Goal: Task Accomplishment & Management: Complete application form

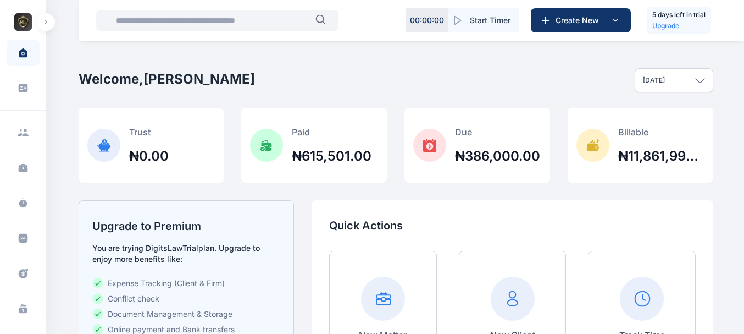
click at [41, 25] on button "button" at bounding box center [46, 22] width 18 height 18
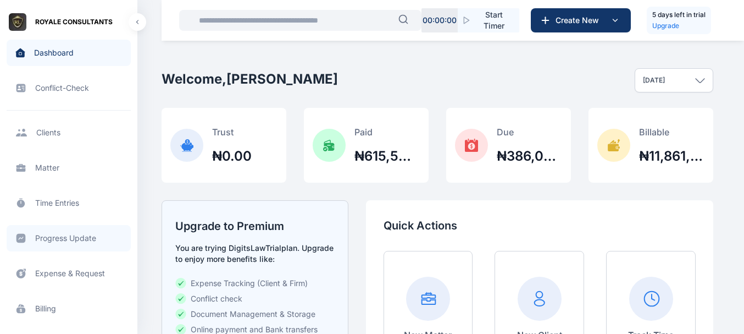
click at [66, 237] on link "Progress Update progress update progress update" at bounding box center [69, 238] width 124 height 26
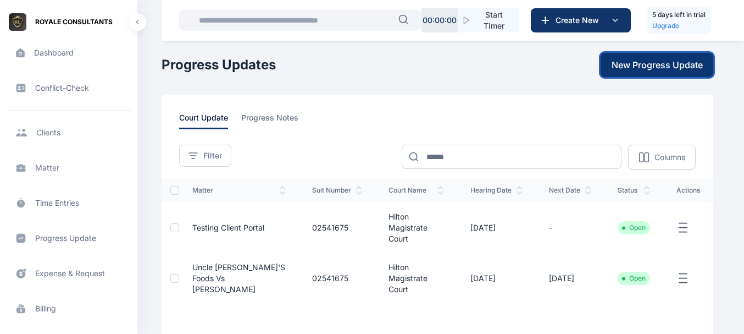
click at [664, 75] on button "New Progress Update" at bounding box center [657, 65] width 113 height 24
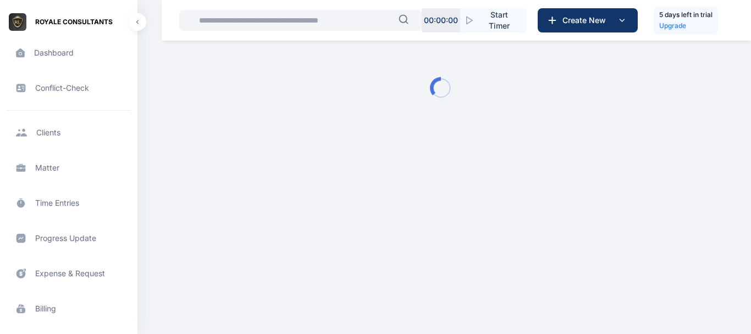
click at [664, 75] on div at bounding box center [441, 88] width 558 height 141
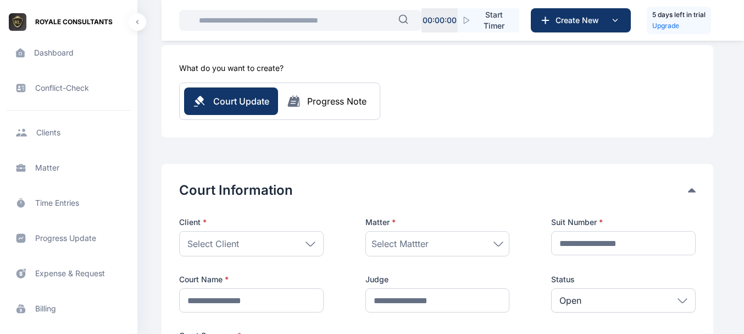
scroll to position [64, 0]
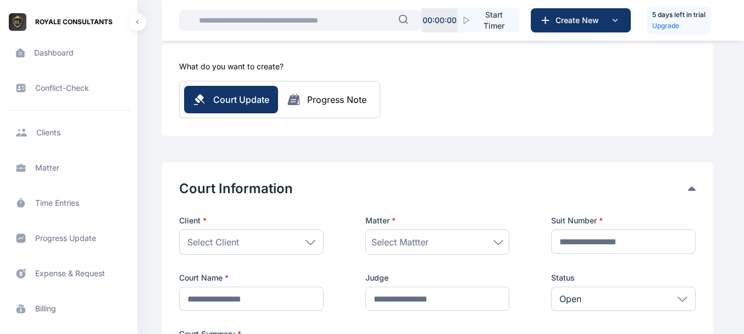
click at [289, 238] on div "Select Client" at bounding box center [251, 241] width 145 height 25
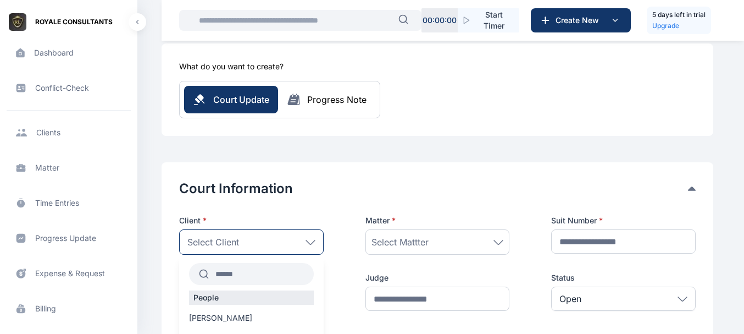
click at [234, 317] on label "Hitler Abdul" at bounding box center [251, 317] width 145 height 11
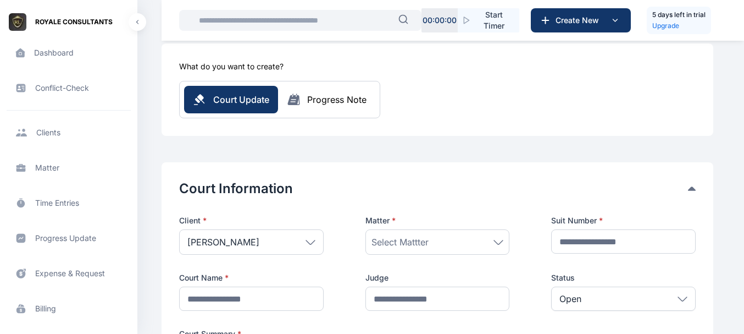
click at [433, 241] on div "Select Mattter" at bounding box center [437, 241] width 132 height 13
click at [403, 307] on label "Ellen" at bounding box center [437, 313] width 143 height 18
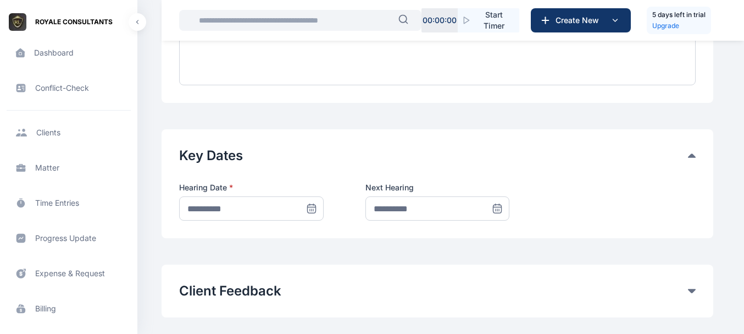
scroll to position [678, 0]
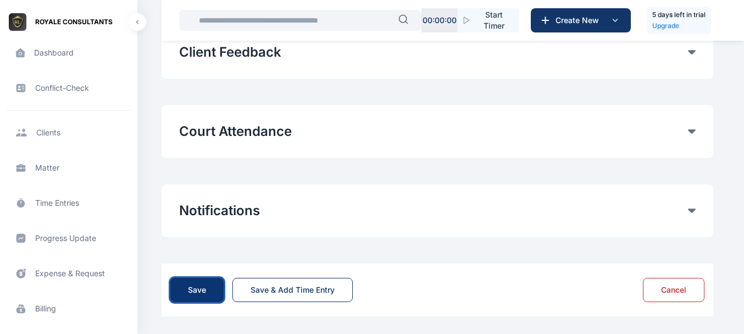
click at [203, 292] on div "Save" at bounding box center [197, 289] width 18 height 11
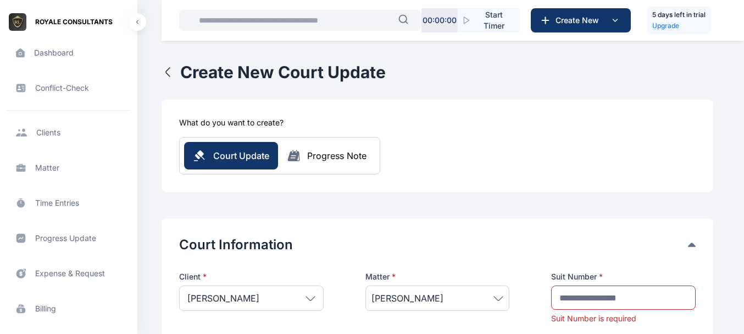
scroll to position [0, 0]
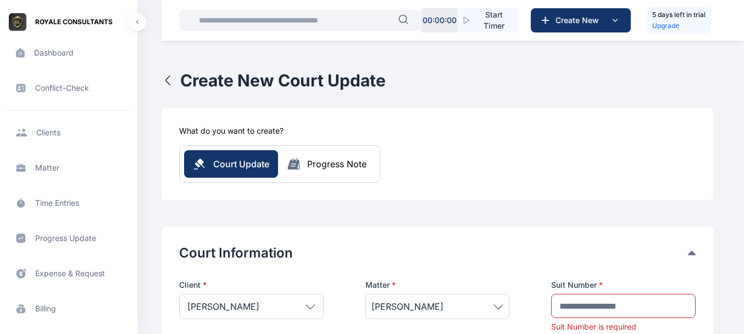
click at [168, 81] on icon "button" at bounding box center [168, 80] width 13 height 13
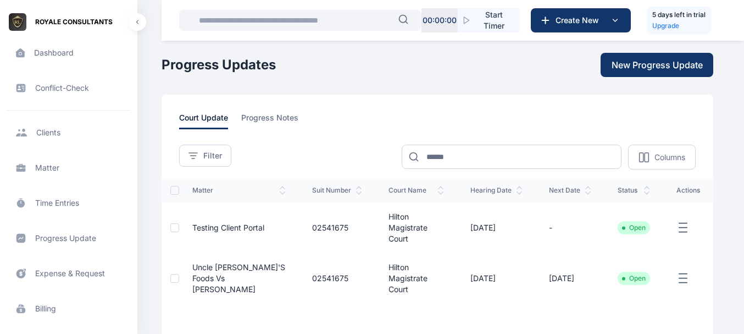
click at [510, 143] on div "**********" at bounding box center [437, 149] width 517 height 40
click at [480, 87] on main "**********" at bounding box center [439, 222] width 554 height 445
click at [497, 87] on main "**********" at bounding box center [439, 222] width 554 height 445
click at [523, 83] on main "**********" at bounding box center [439, 222] width 554 height 445
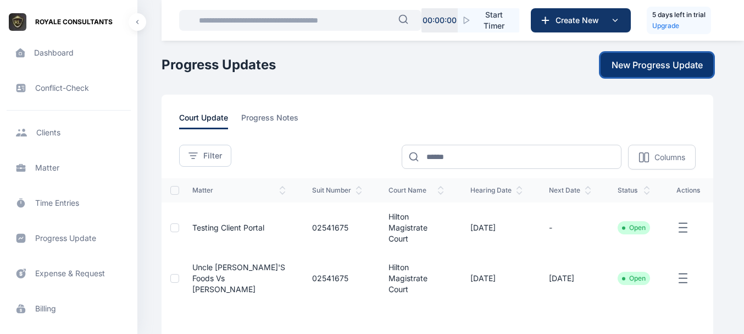
click at [643, 66] on span "New Progress Update" at bounding box center [657, 64] width 91 height 13
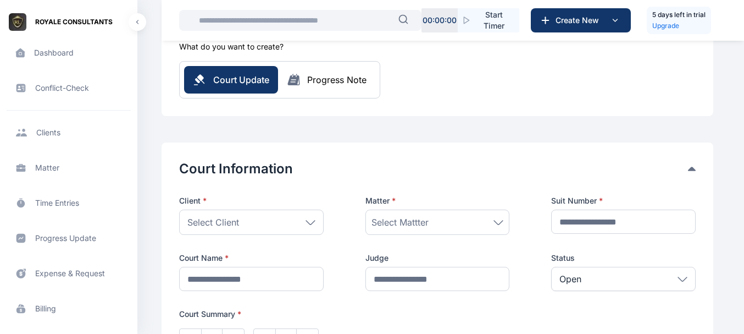
scroll to position [73, 0]
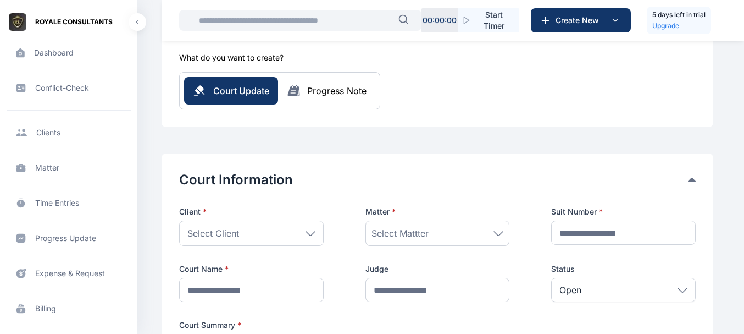
click at [276, 241] on div "Select Client" at bounding box center [251, 232] width 145 height 25
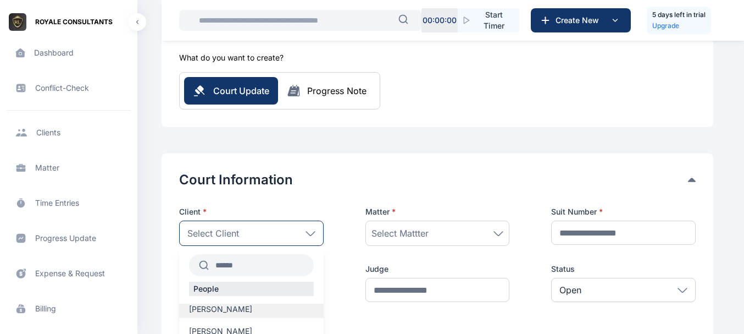
click at [230, 310] on span "Hitler Abdul" at bounding box center [220, 308] width 63 height 11
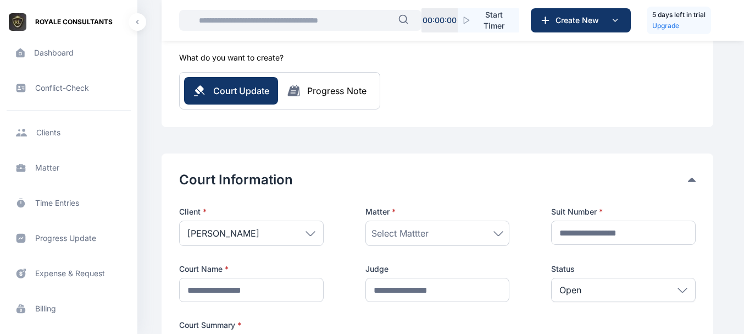
scroll to position [678, 0]
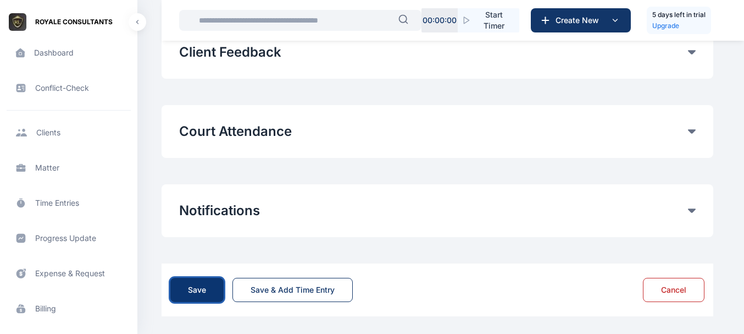
click at [188, 298] on button "Save" at bounding box center [196, 290] width 53 height 24
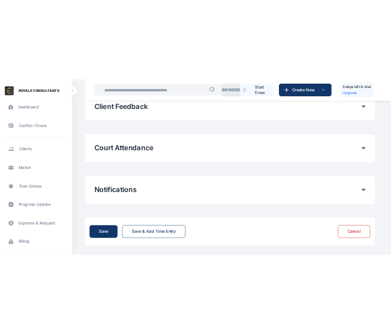
scroll to position [0, 0]
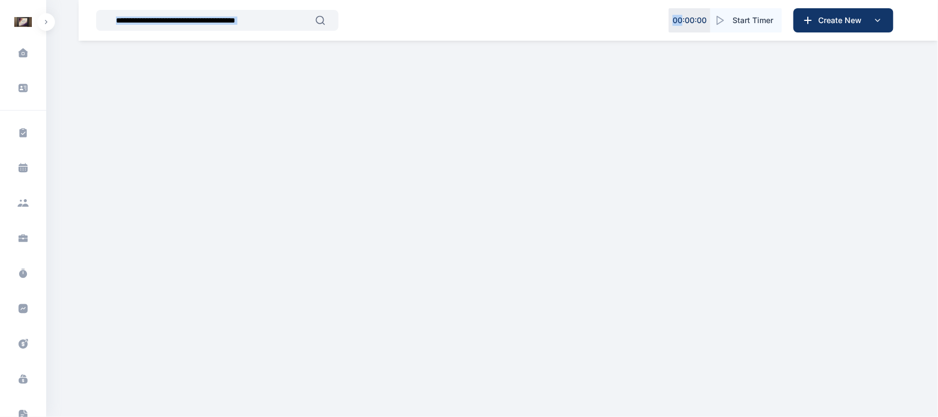
click at [91, 37] on div "00 : 00 : 00 Start Timer Create New" at bounding box center [508, 20] width 859 height 41
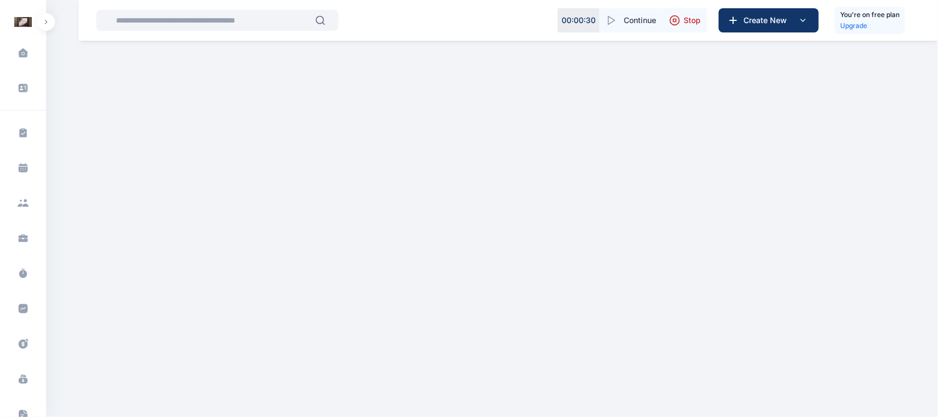
click at [91, 37] on div "00 : 00 : 30 Continue Stop Create New You're on free plan Upgrade" at bounding box center [508, 20] width 859 height 41
click at [50, 26] on button "button" at bounding box center [46, 22] width 18 height 18
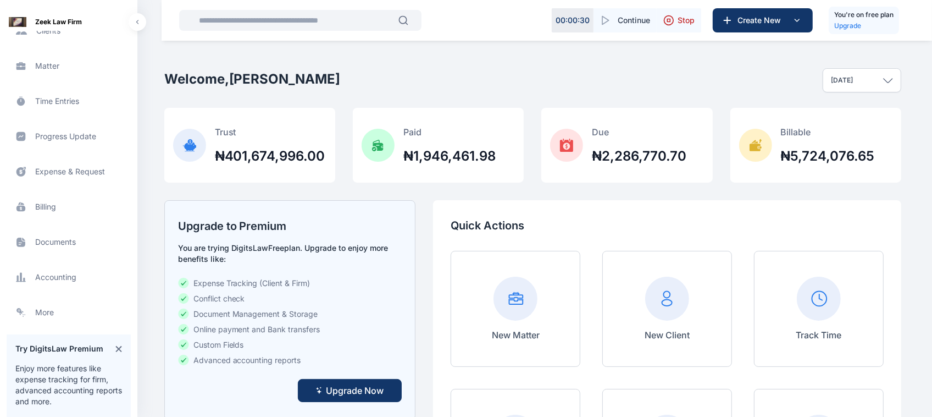
scroll to position [171, 0]
click at [65, 132] on span "Progress Update progress update progress update" at bounding box center [69, 137] width 124 height 26
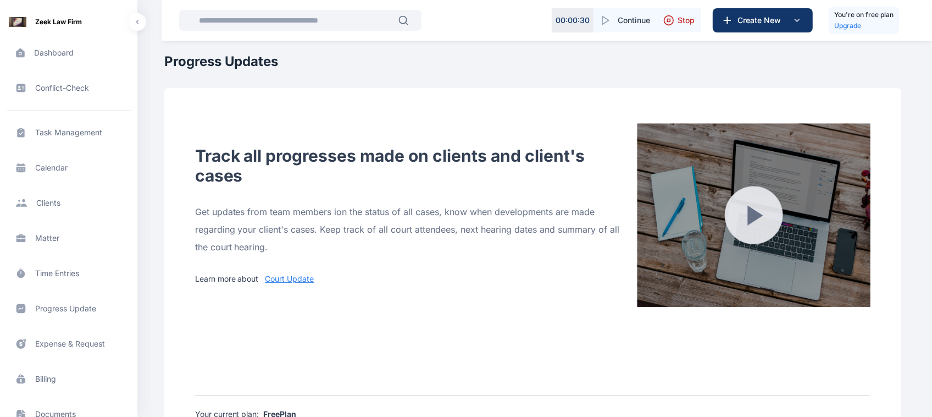
scroll to position [313, 0]
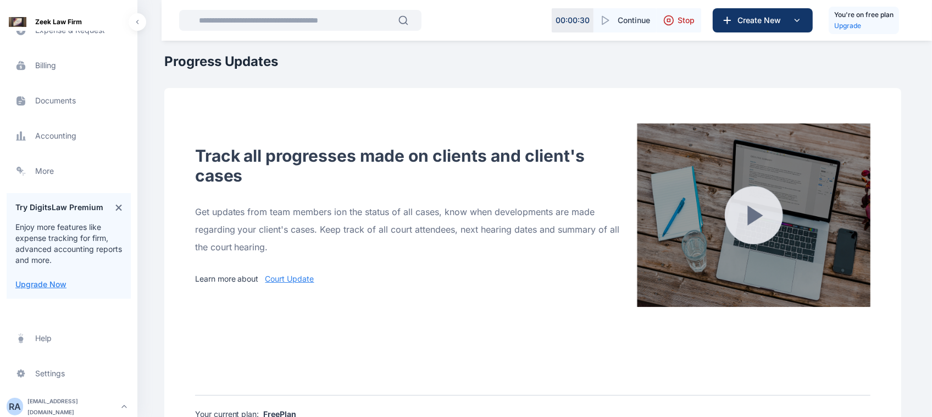
click at [40, 406] on div "roselineaguda2@gmail.com" at bounding box center [72, 406] width 90 height 22
click at [174, 398] on span "Log out" at bounding box center [184, 403] width 27 height 11
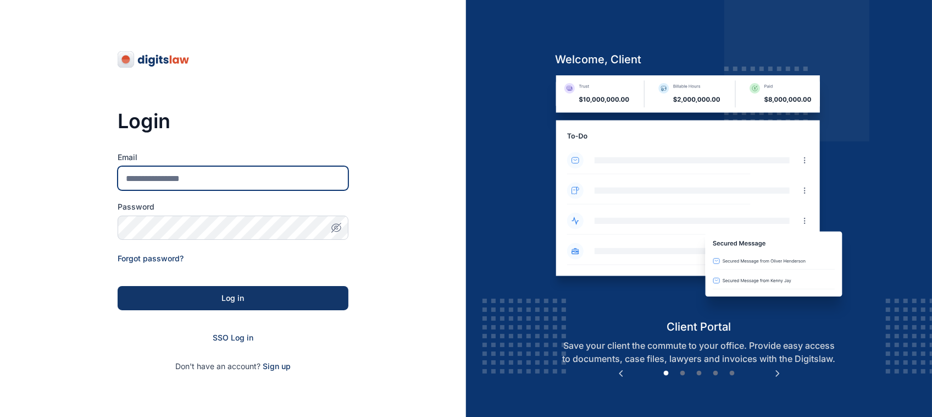
click at [289, 179] on input "Email" at bounding box center [233, 178] width 231 height 24
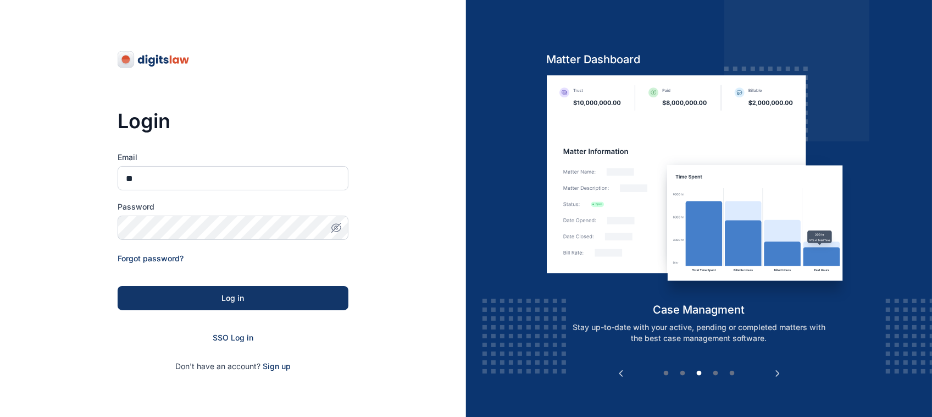
type input "*"
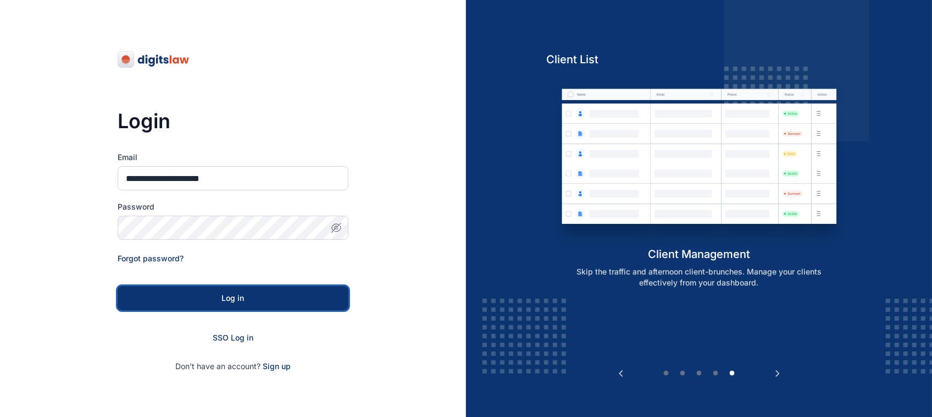
drag, startPoint x: 259, startPoint y: 286, endPoint x: 264, endPoint y: 301, distance: 16.2
click at [264, 301] on button "Log in" at bounding box center [233, 298] width 231 height 24
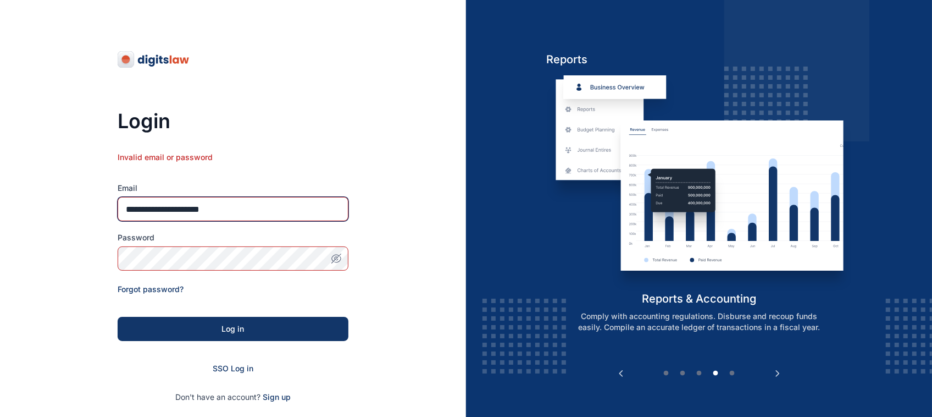
click at [295, 217] on input "**********" at bounding box center [233, 209] width 231 height 24
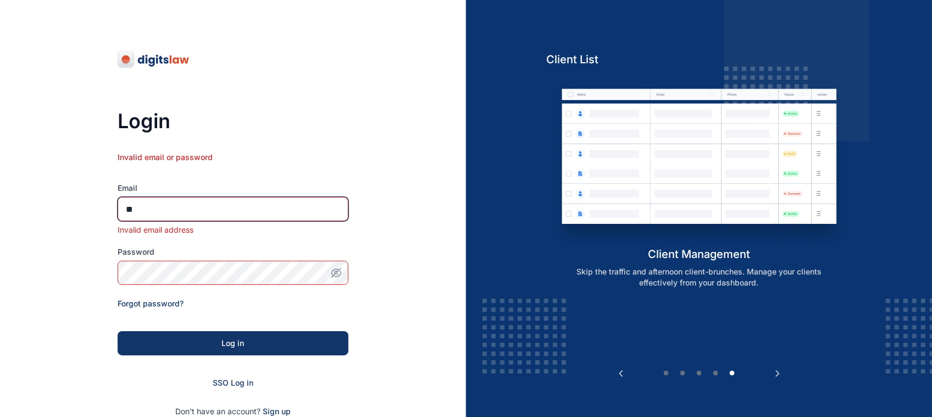
type input "*"
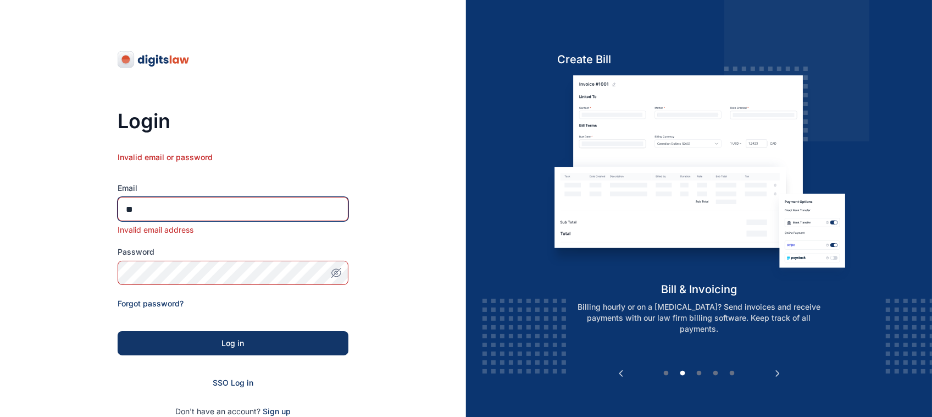
type input "*"
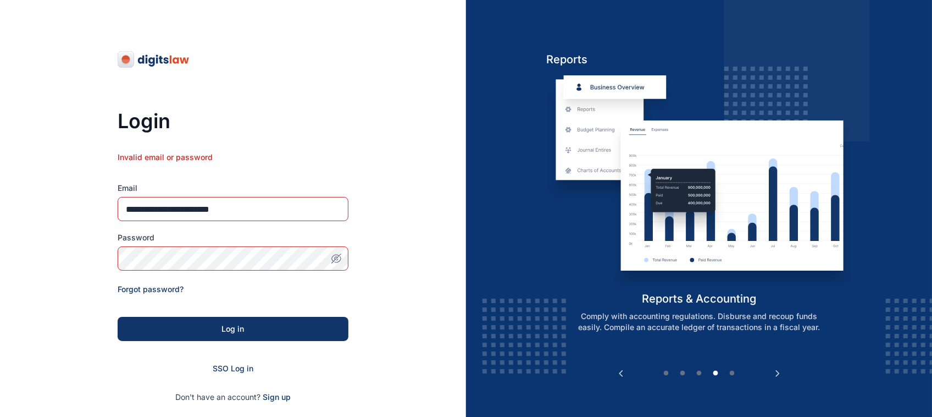
type input "**********"
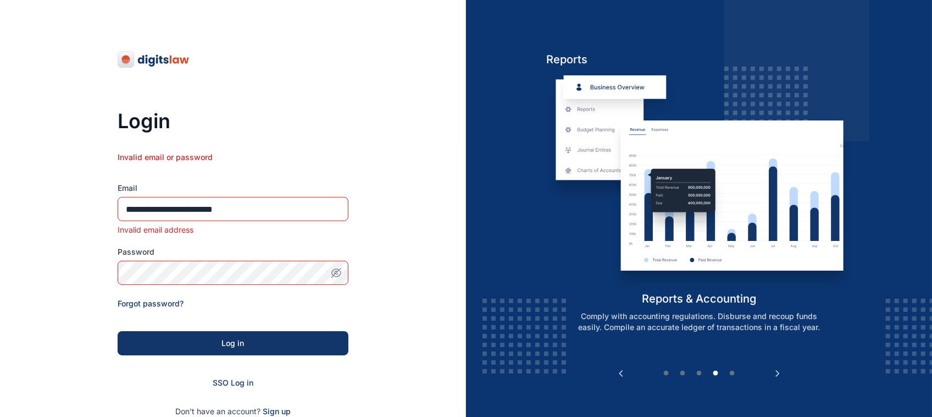
click at [295, 217] on input "**********" at bounding box center [233, 209] width 231 height 24
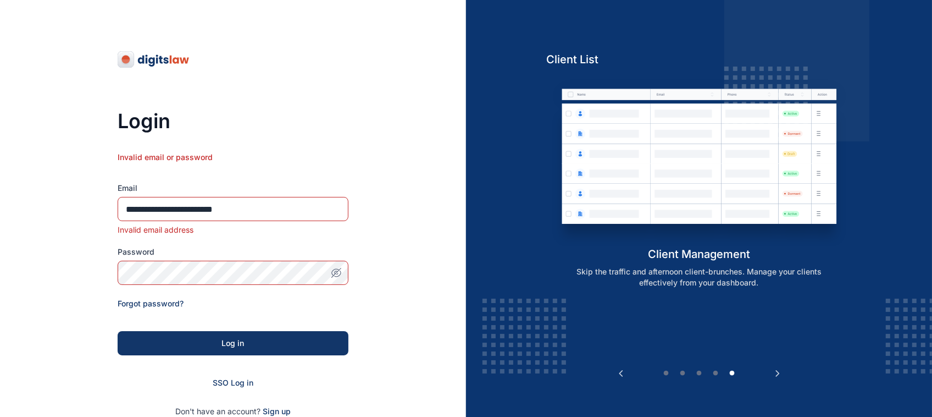
drag, startPoint x: 295, startPoint y: 217, endPoint x: 126, endPoint y: 212, distance: 168.2
click at [126, 212] on input "**********" at bounding box center [233, 209] width 231 height 24
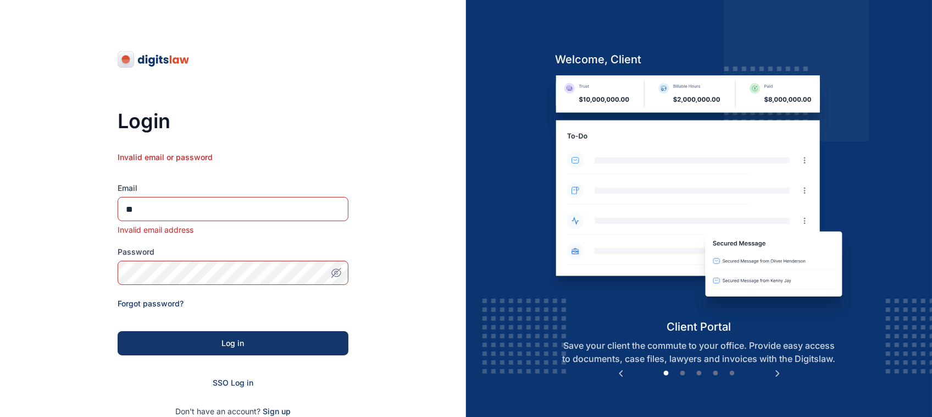
type input "*"
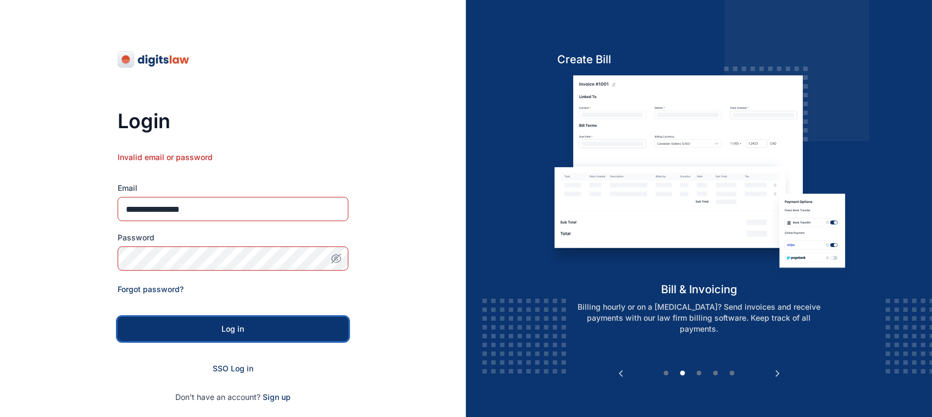
click at [303, 330] on div "Log in" at bounding box center [233, 328] width 196 height 11
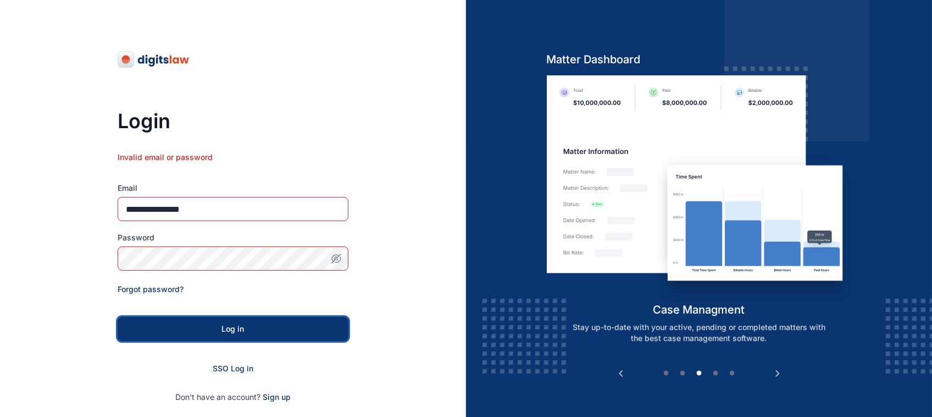
click at [303, 330] on div "Log in" at bounding box center [233, 328] width 196 height 11
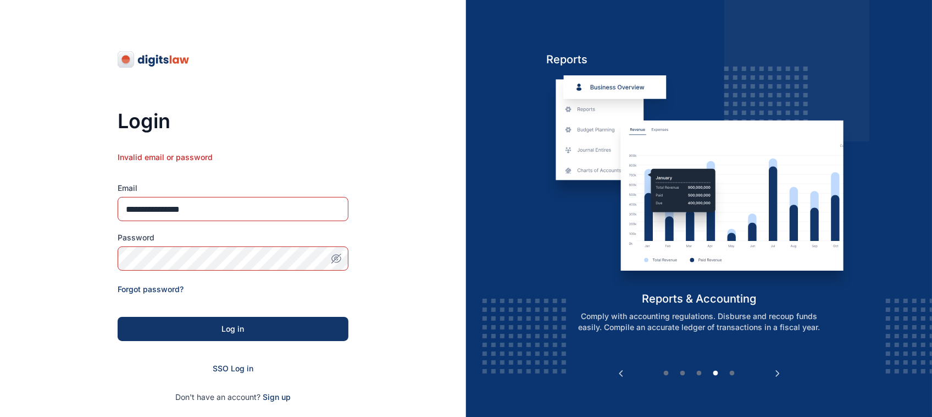
click at [330, 267] on button "button" at bounding box center [336, 258] width 24 height 24
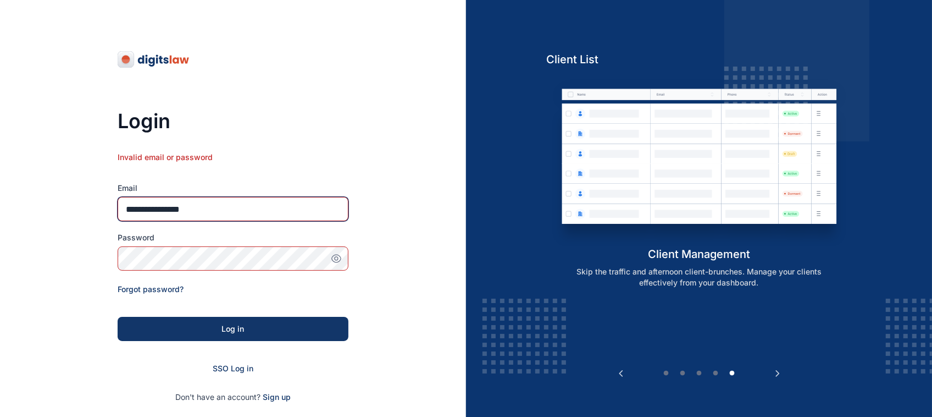
click at [303, 215] on input "**********" at bounding box center [233, 209] width 231 height 24
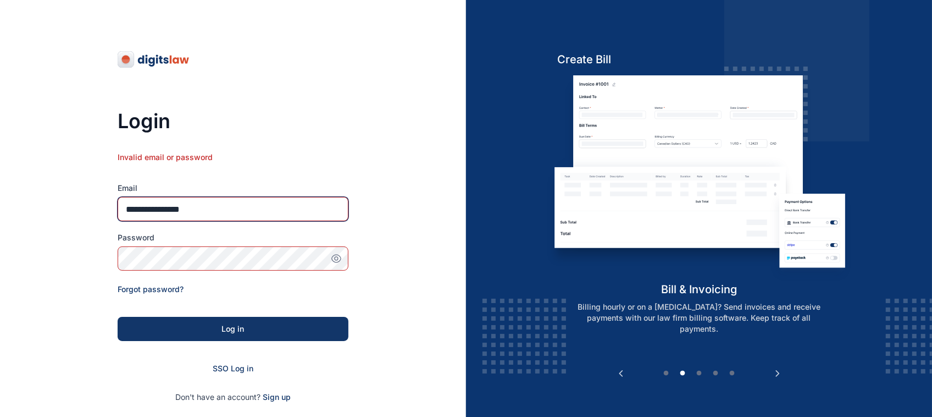
type input "**********"
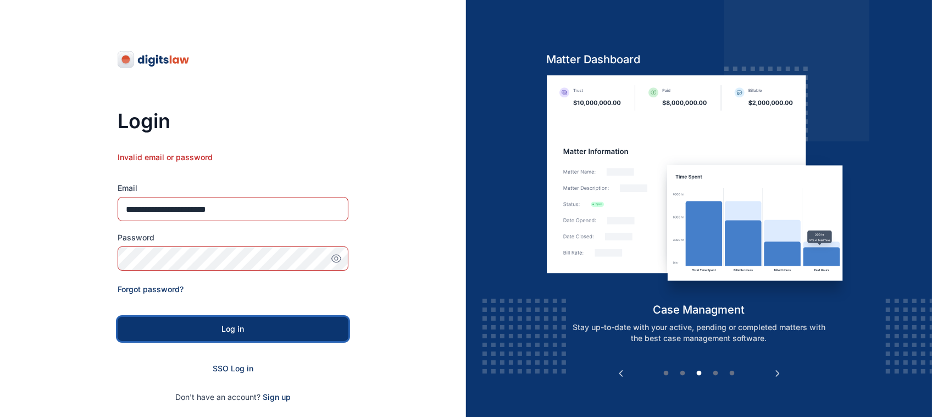
click at [312, 334] on div "Log in" at bounding box center [233, 328] width 196 height 11
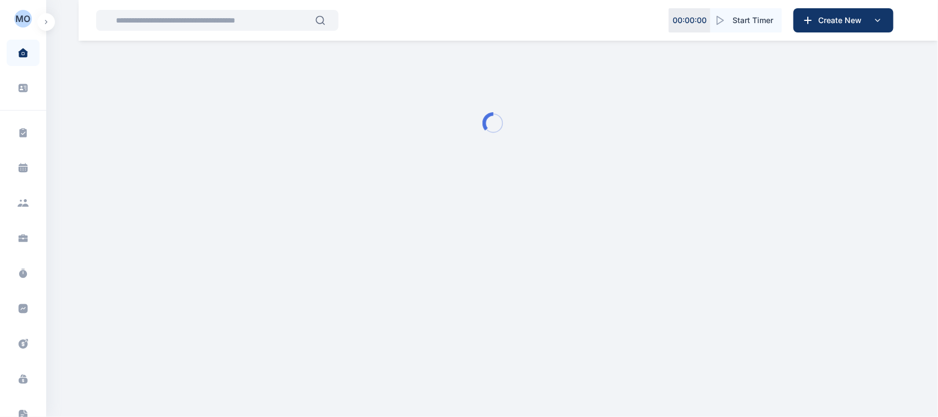
click at [43, 17] on button "button" at bounding box center [46, 22] width 18 height 18
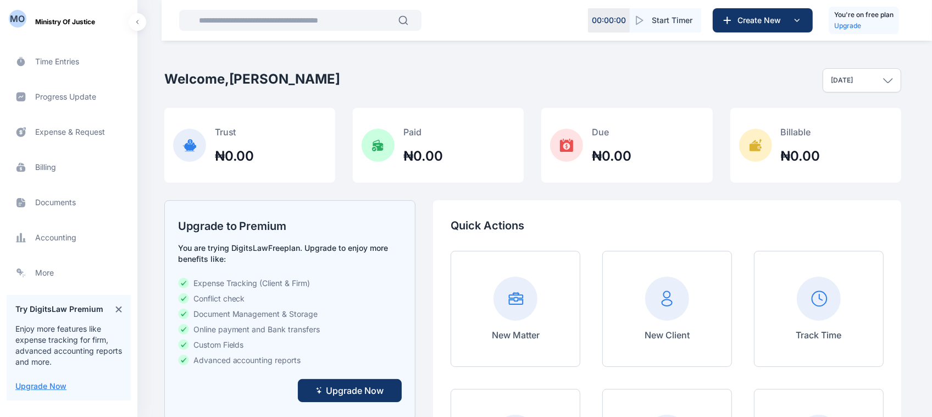
scroll to position [199, 0]
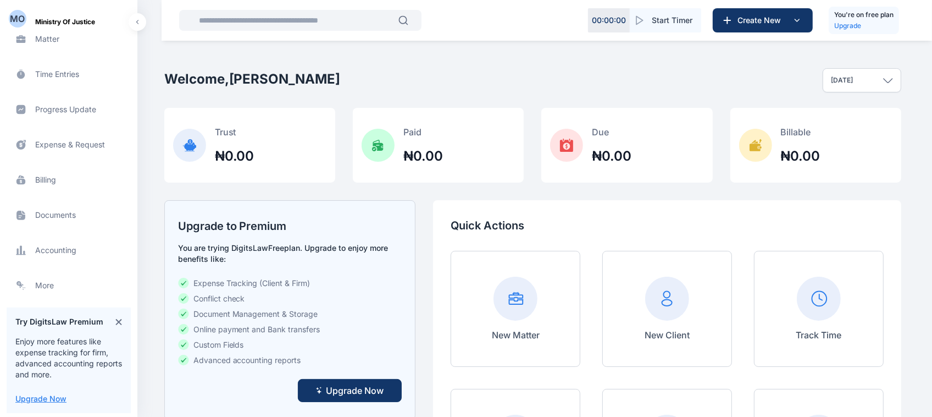
click at [58, 116] on span "Progress Update progress update progress update" at bounding box center [69, 109] width 124 height 26
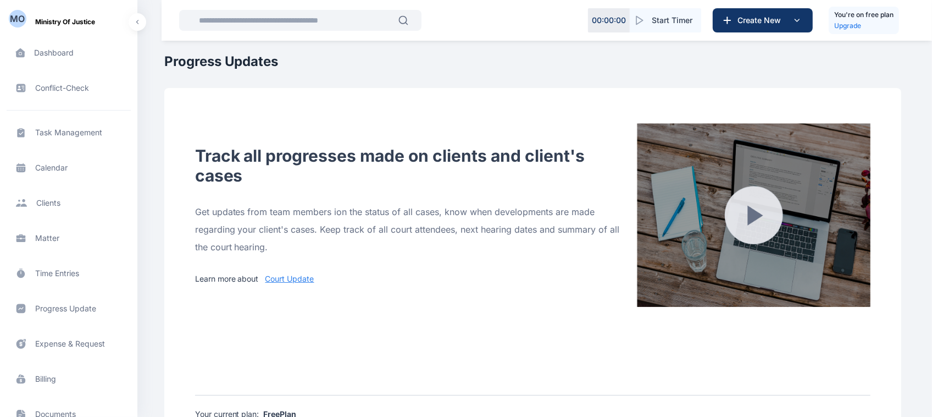
click at [292, 279] on link "Court Update" at bounding box center [289, 278] width 49 height 9
click at [75, 301] on span "Progress Update progress update progress update" at bounding box center [69, 308] width 124 height 26
click at [75, 308] on span "Progress Update progress update progress update" at bounding box center [69, 308] width 124 height 26
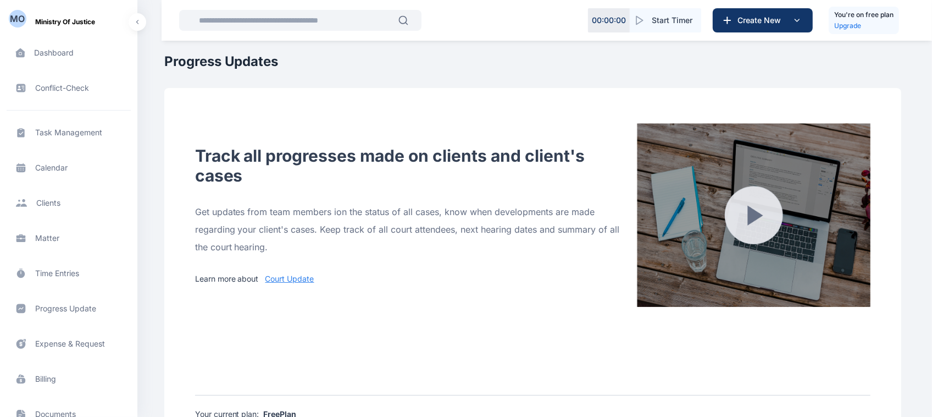
click at [51, 309] on span "Progress Update progress update progress update" at bounding box center [69, 308] width 124 height 26
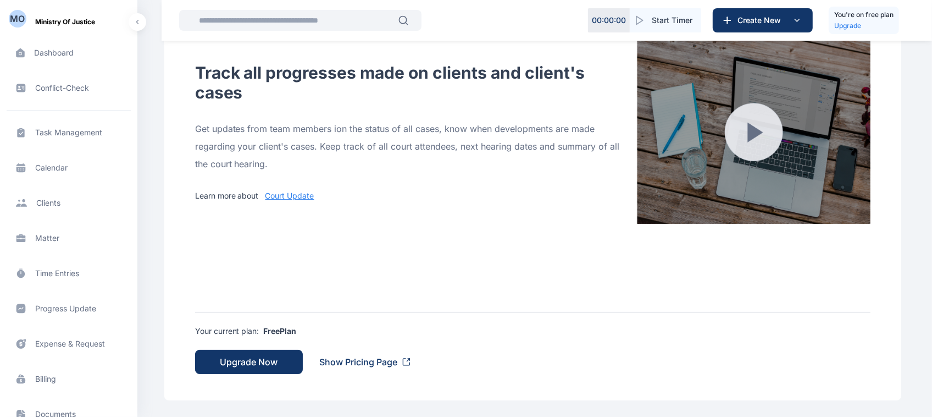
scroll to position [84, 0]
click at [280, 364] on button "Upgrade Now" at bounding box center [249, 361] width 108 height 24
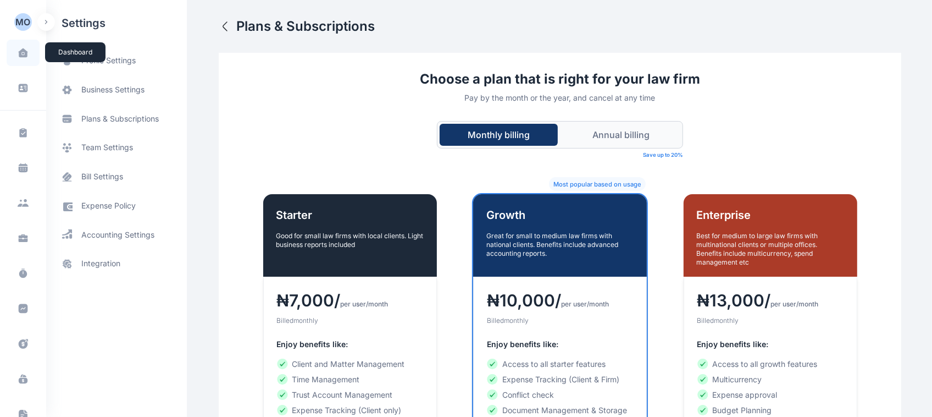
click at [17, 58] on span at bounding box center [22, 52] width 27 height 23
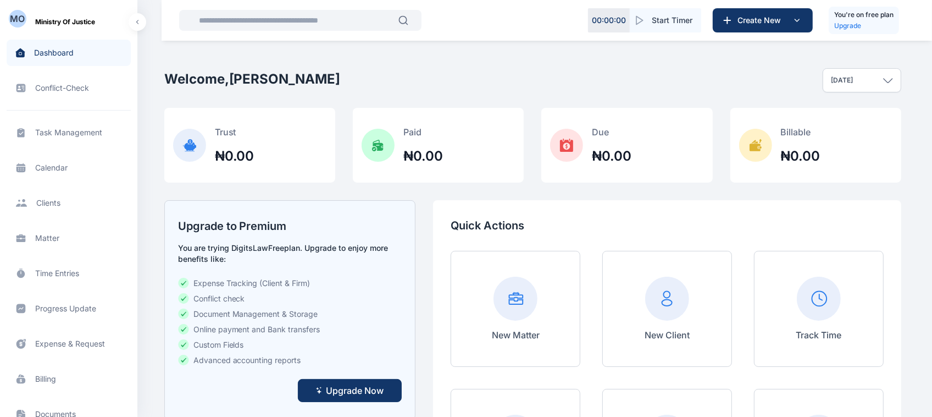
scroll to position [313, 0]
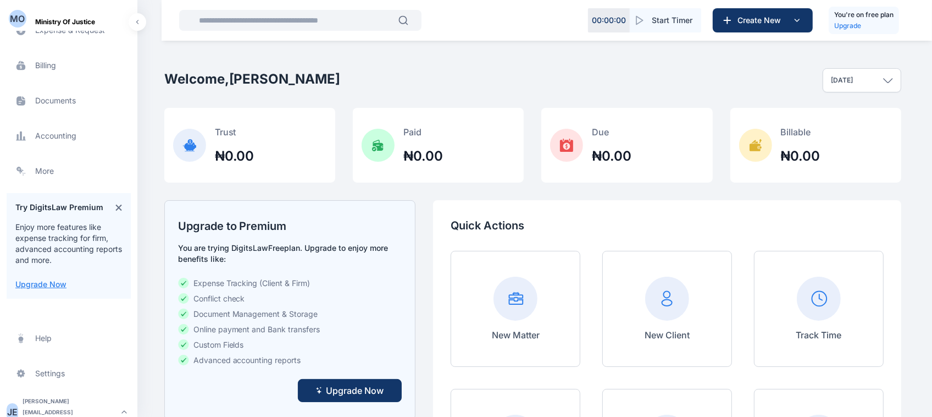
click at [18, 405] on div "J E" at bounding box center [13, 411] width 12 height 13
click at [70, 402] on div "j.okonkwor@digitslaw.com" at bounding box center [70, 411] width 95 height 33
click at [61, 401] on div "j.okonkwor@digitslaw.com" at bounding box center [70, 411] width 95 height 33
click at [25, 404] on div "j.okonkwor@digitslaw.com" at bounding box center [67, 411] width 99 height 33
click at [8, 405] on div "J E" at bounding box center [13, 411] width 12 height 13
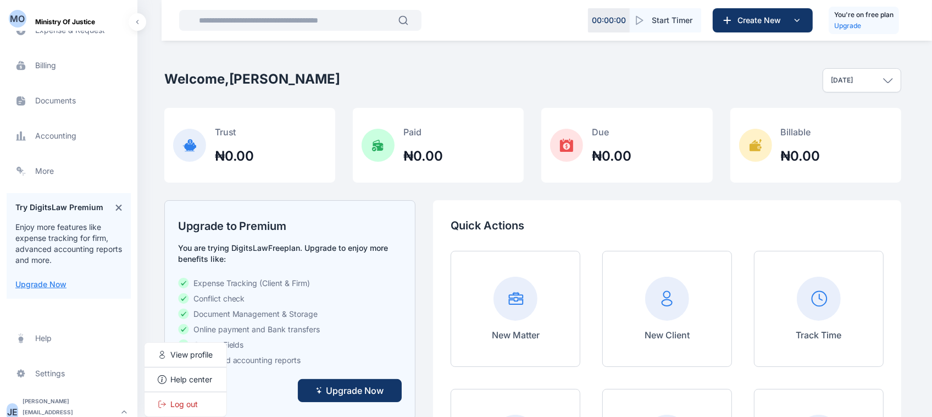
click at [124, 405] on rect "button" at bounding box center [124, 411] width 13 height 13
click at [171, 399] on span "Log out" at bounding box center [184, 403] width 27 height 11
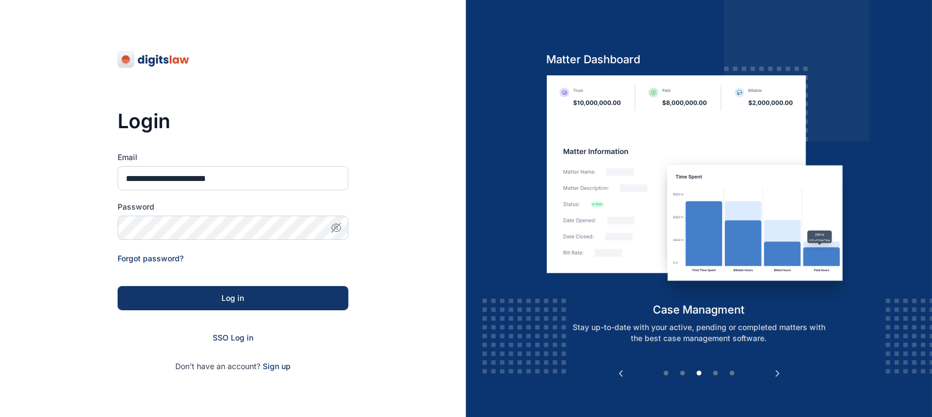
type input "**********"
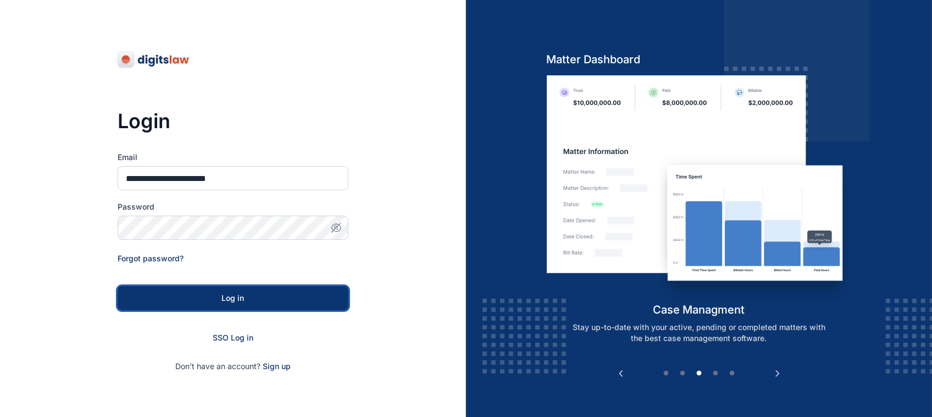
click at [312, 300] on div "Log in" at bounding box center [233, 297] width 196 height 11
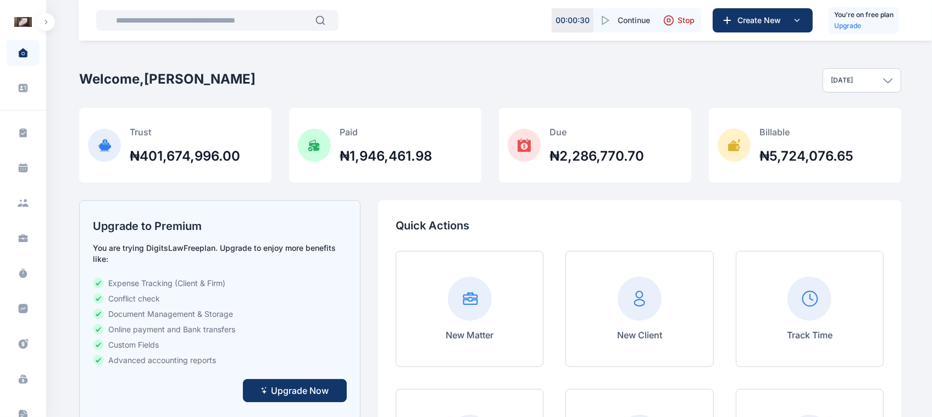
click at [38, 18] on button "button" at bounding box center [46, 22] width 18 height 18
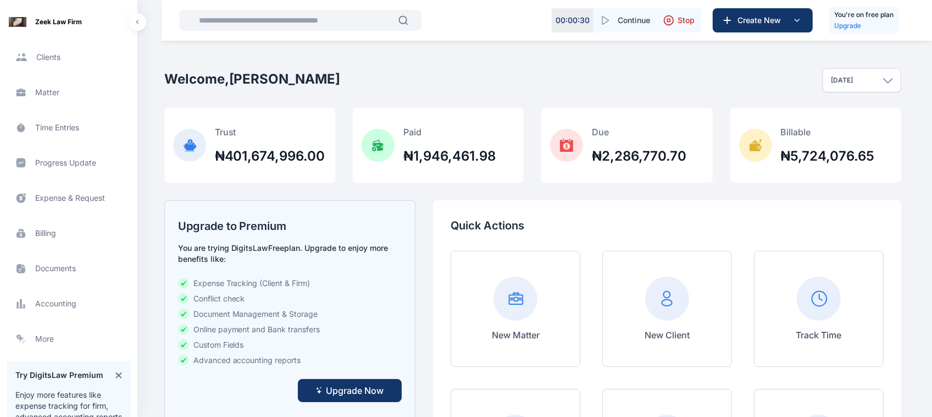
scroll to position [160, 0]
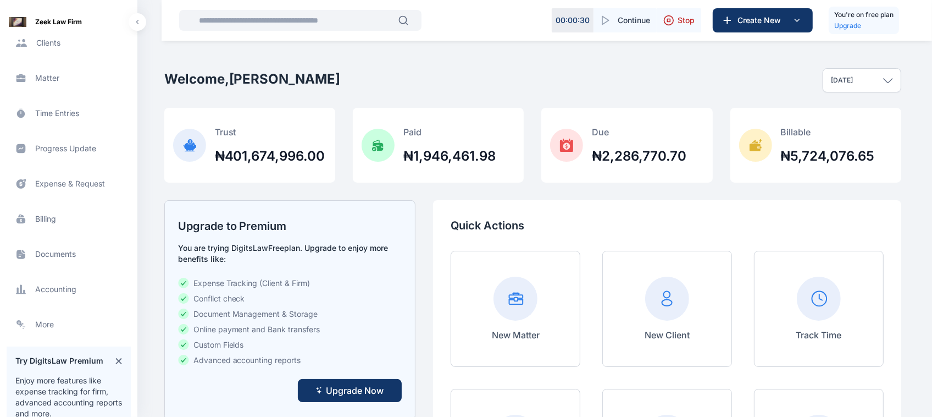
click at [59, 179] on span "Expense & Request expense & request expense & request" at bounding box center [69, 183] width 124 height 26
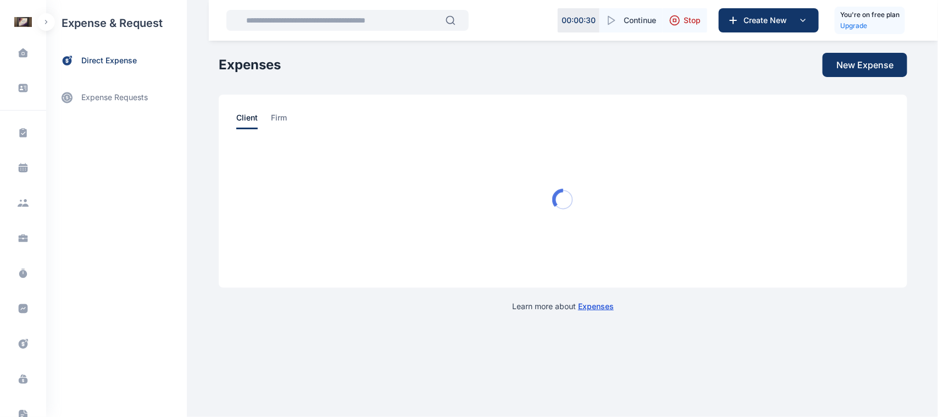
click at [41, 5] on div "Dashboard dashboard Conflict-Check conflict-check Task Management task manageme…" at bounding box center [23, 208] width 46 height 417
click at [41, 9] on div "Dashboard dashboard Conflict-Check conflict-check Task Management task manageme…" at bounding box center [23, 208] width 46 height 417
click at [45, 25] on button "button" at bounding box center [46, 22] width 18 height 18
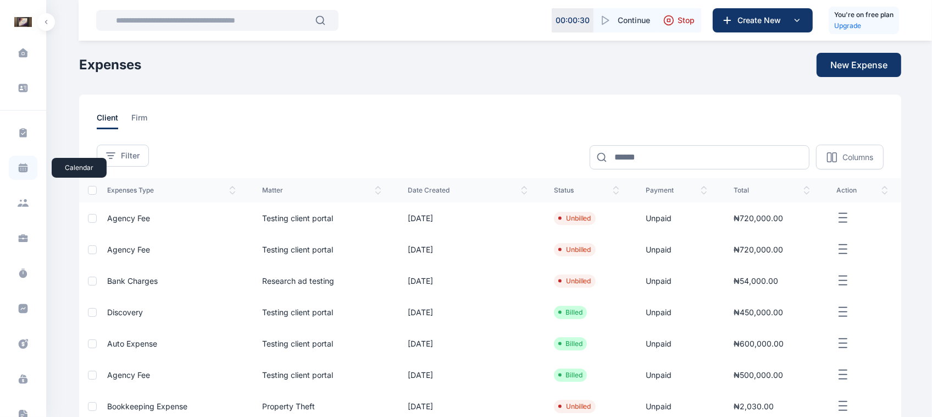
scroll to position [181, 0]
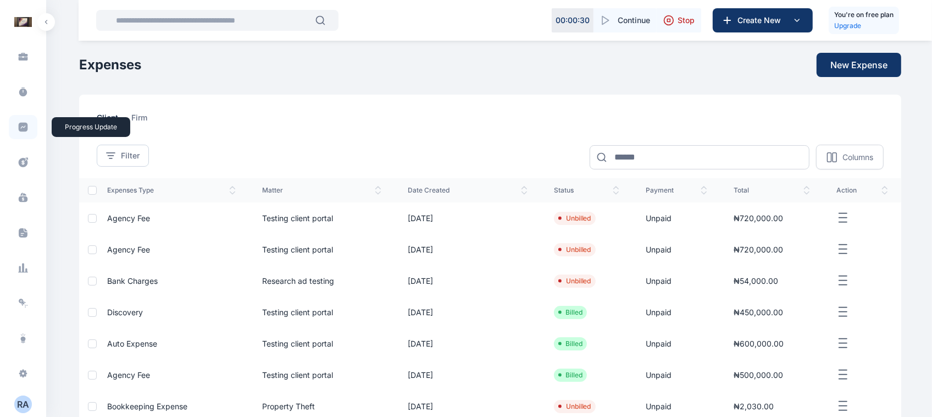
click at [24, 128] on icon at bounding box center [23, 127] width 9 height 9
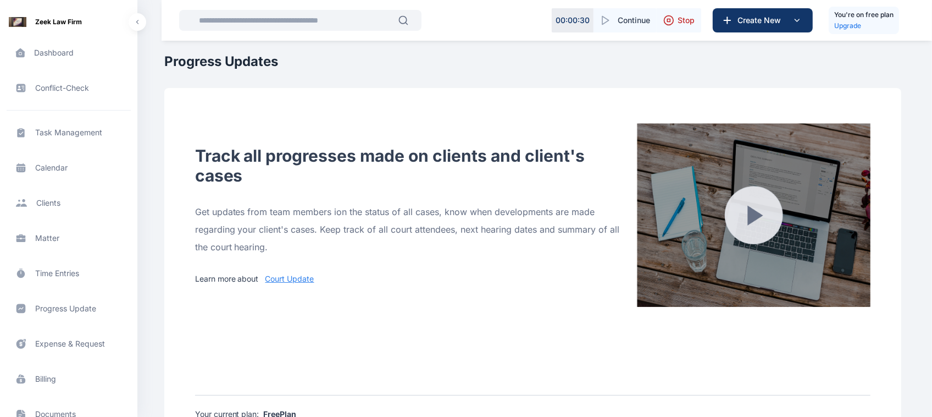
scroll to position [313, 0]
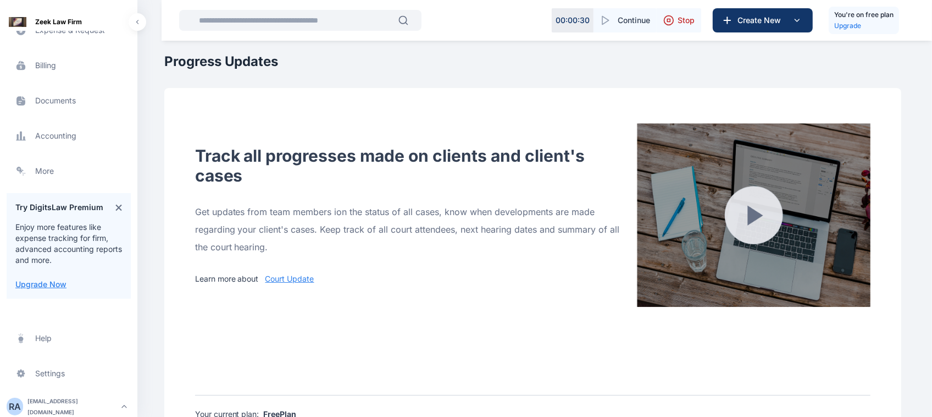
click at [62, 399] on div "roselineaguda2@gmail.com" at bounding box center [72, 406] width 90 height 22
click at [171, 402] on span "Log out" at bounding box center [184, 403] width 27 height 11
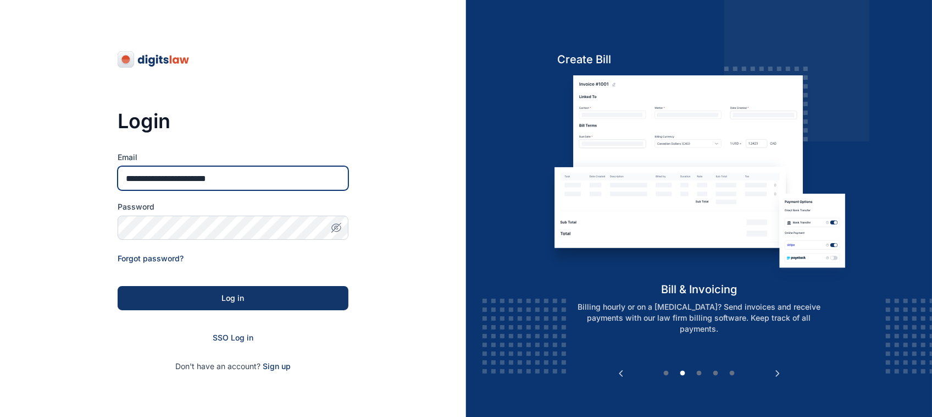
click at [154, 176] on input "**********" at bounding box center [233, 178] width 231 height 24
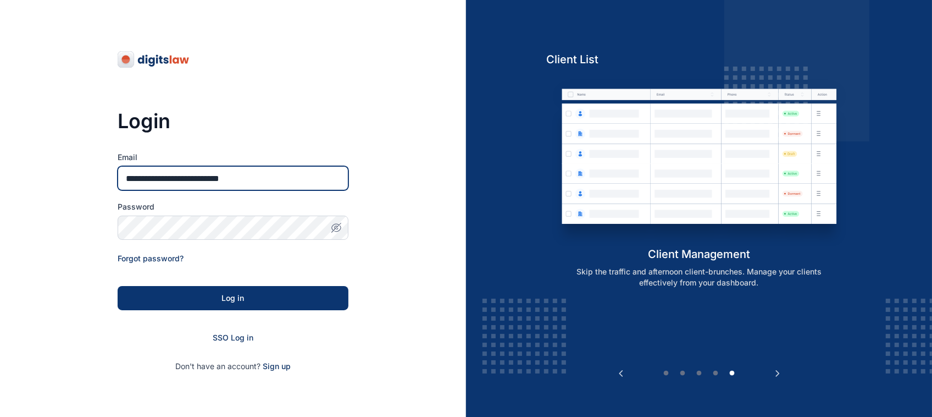
type input "**********"
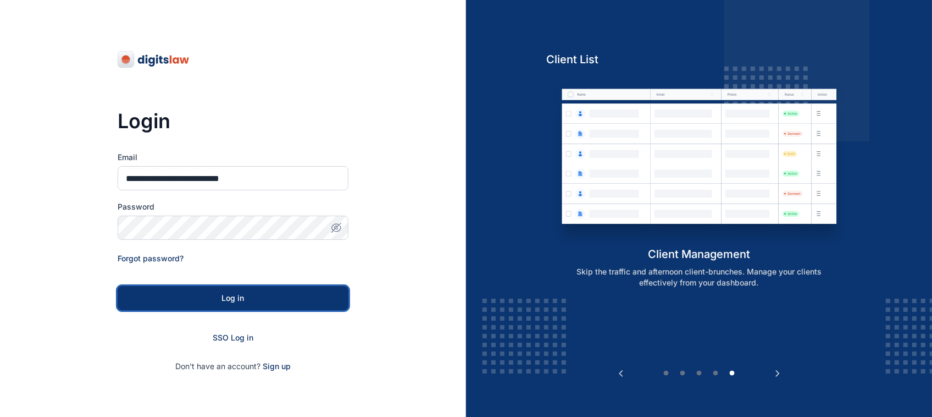
click at [218, 306] on button "Log in" at bounding box center [233, 298] width 231 height 24
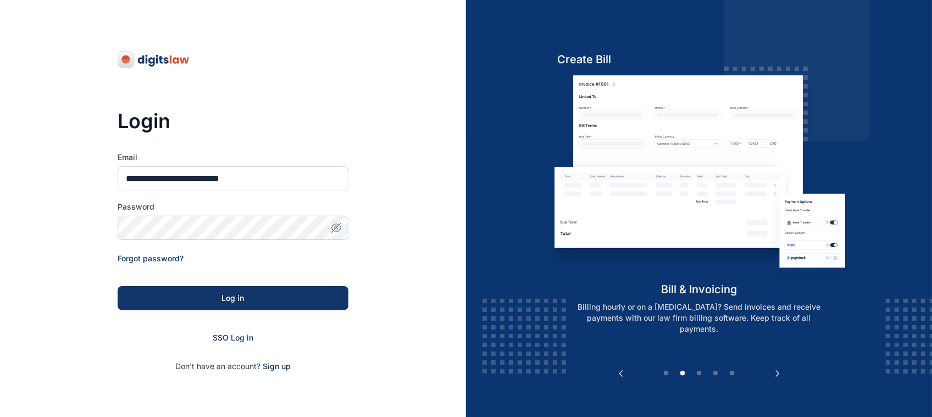
click at [339, 227] on icon "button" at bounding box center [336, 227] width 11 height 11
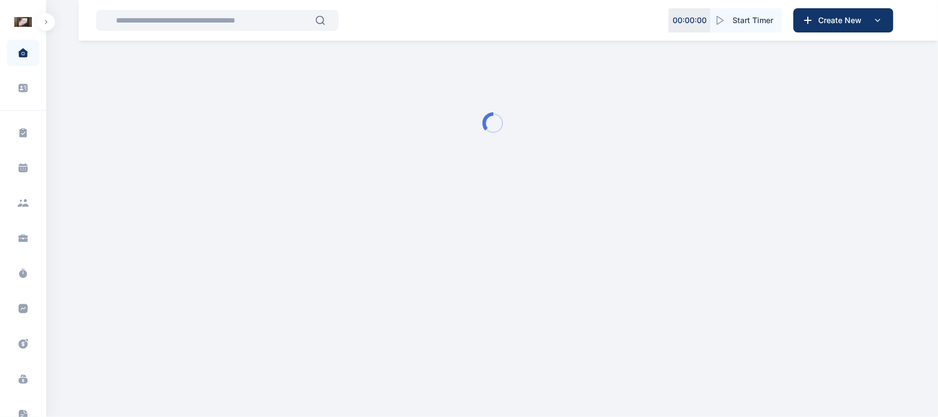
click at [46, 14] on button "button" at bounding box center [46, 22] width 18 height 18
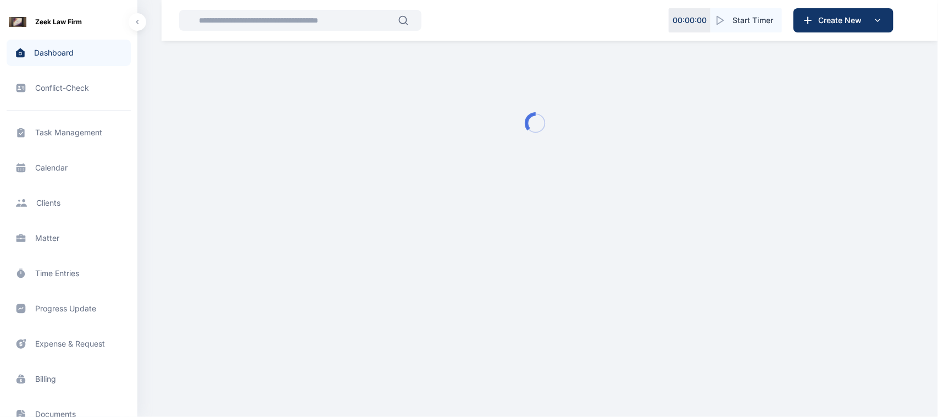
click at [68, 305] on span "Progress Update progress update progress update" at bounding box center [69, 308] width 124 height 26
click at [73, 315] on span "Progress Update progress update progress update" at bounding box center [69, 308] width 124 height 26
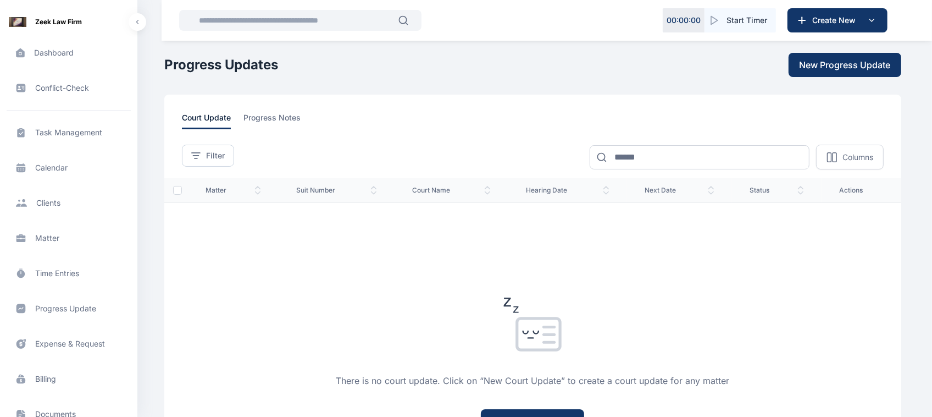
click at [76, 312] on span "Progress Update progress update progress update" at bounding box center [69, 308] width 124 height 26
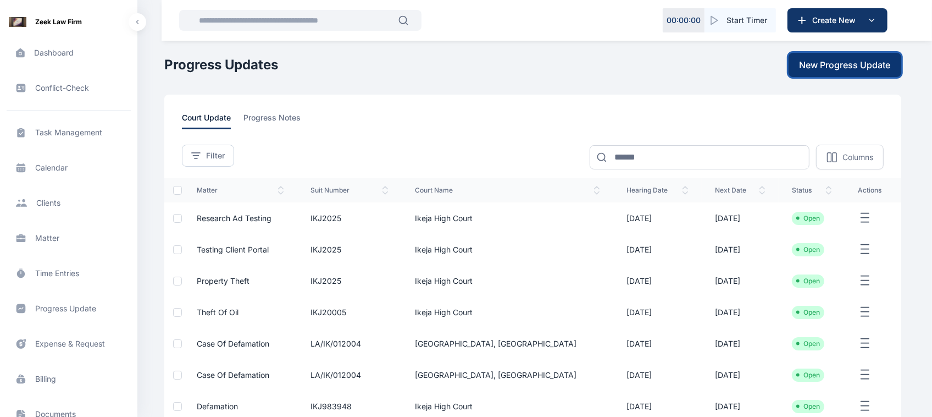
click at [845, 56] on button "New Progress Update" at bounding box center [845, 65] width 113 height 24
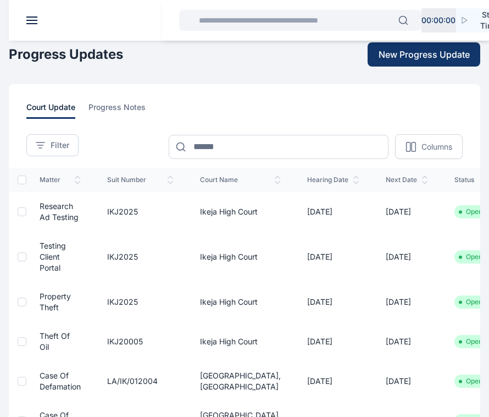
click at [401, 69] on main "**********" at bounding box center [244, 364] width 489 height 728
click at [413, 58] on span "New Progress Update" at bounding box center [424, 54] width 91 height 13
drag, startPoint x: 428, startPoint y: 40, endPoint x: 432, endPoint y: 51, distance: 11.8
click at [432, 51] on div "00 : 00 : 00 Start Timer Create New Zeek Law Firm Dashboard dashboard dashboard…" at bounding box center [244, 364] width 489 height 728
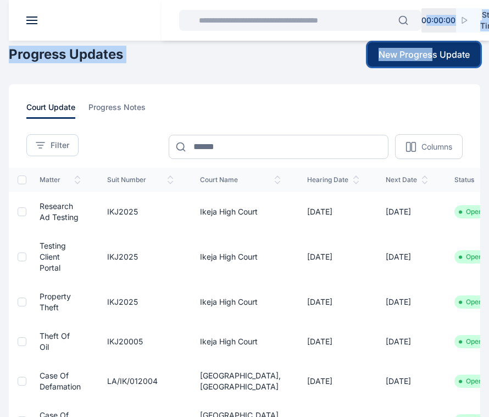
click at [432, 51] on span "New Progress Update" at bounding box center [424, 54] width 91 height 13
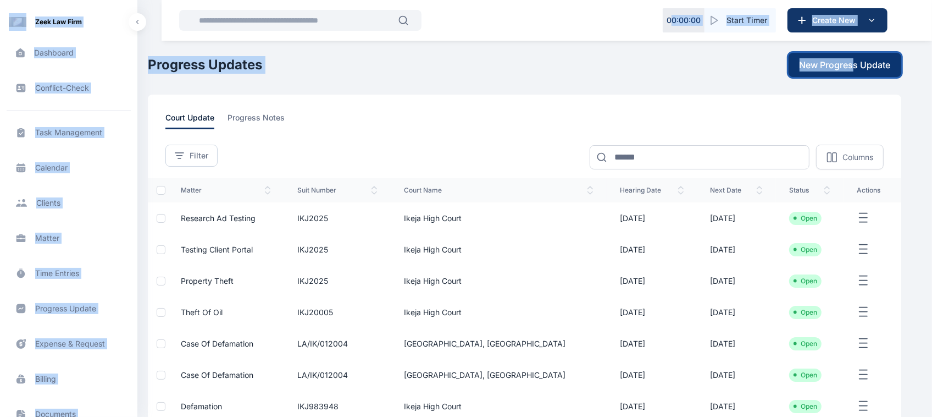
click at [861, 55] on button "New Progress Update" at bounding box center [845, 65] width 113 height 24
click at [756, 91] on main "**********" at bounding box center [526, 318] width 756 height 636
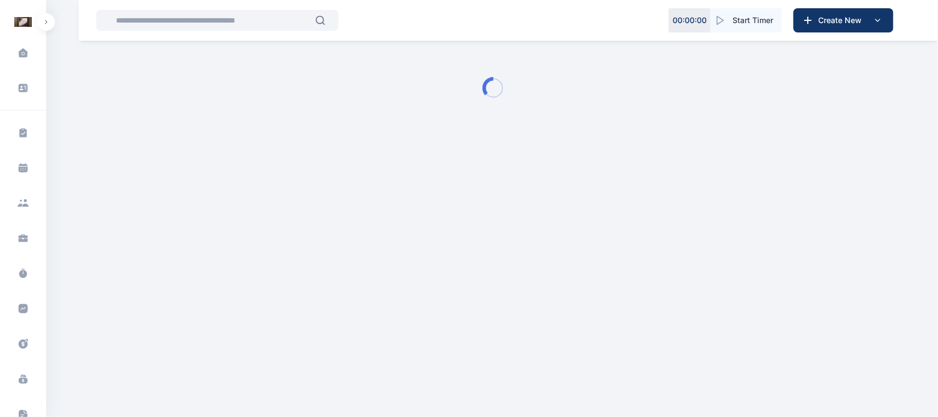
click at [47, 27] on button "button" at bounding box center [46, 22] width 18 height 18
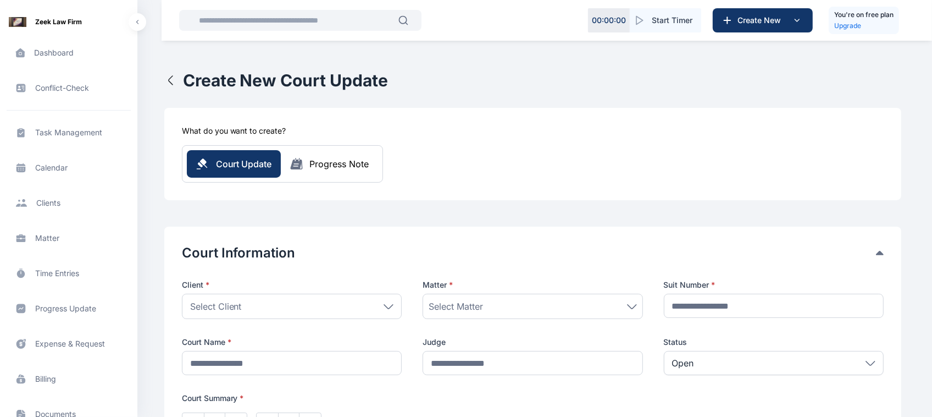
click at [83, 306] on span "Progress Update progress update progress update" at bounding box center [69, 308] width 124 height 26
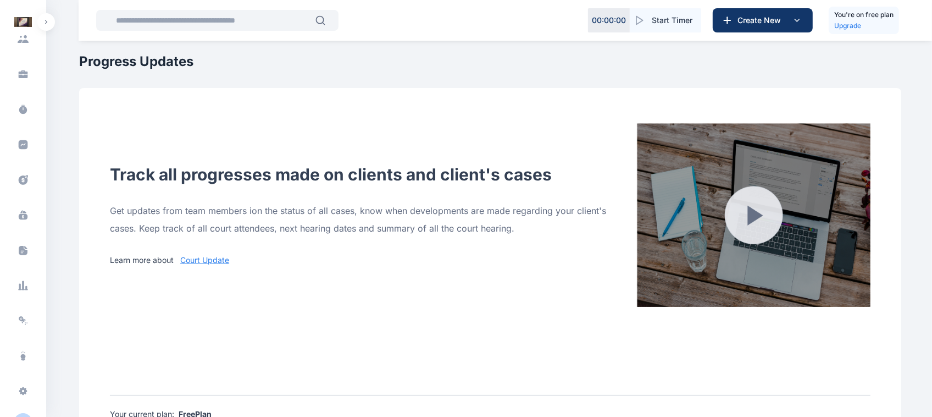
scroll to position [181, 0]
click at [8, 407] on div "R A [EMAIL_ADDRESS][DOMAIN_NAME]" at bounding box center [23, 404] width 33 height 18
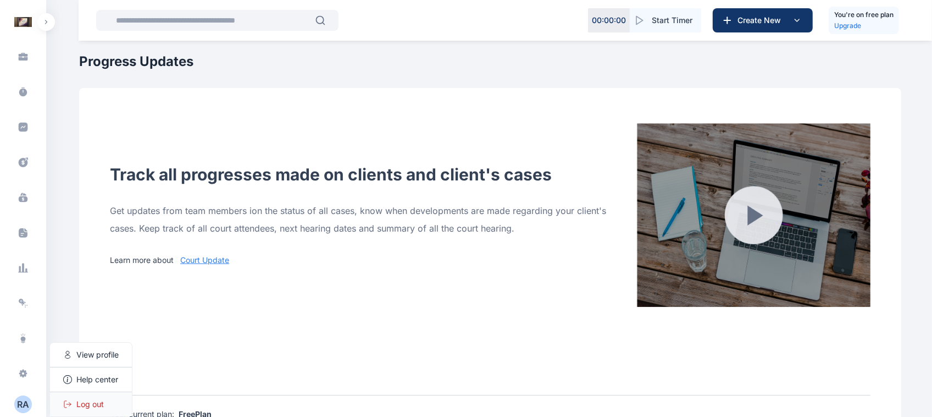
click at [110, 404] on div "Log out" at bounding box center [91, 404] width 82 height 24
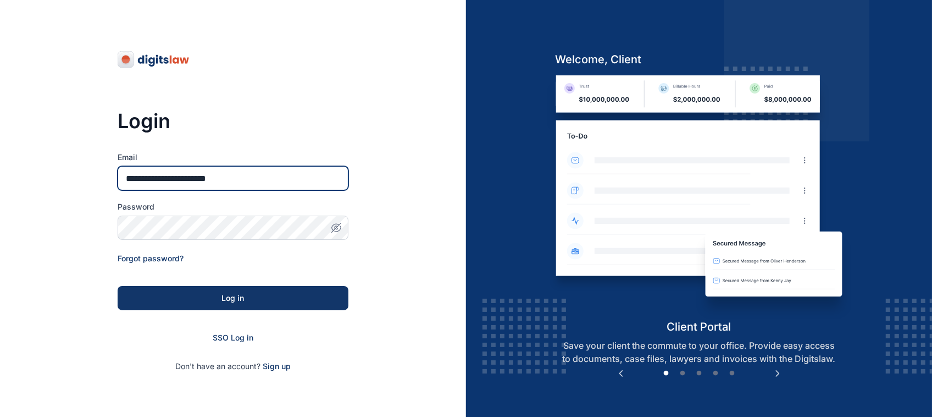
click at [220, 184] on input "**********" at bounding box center [233, 178] width 231 height 24
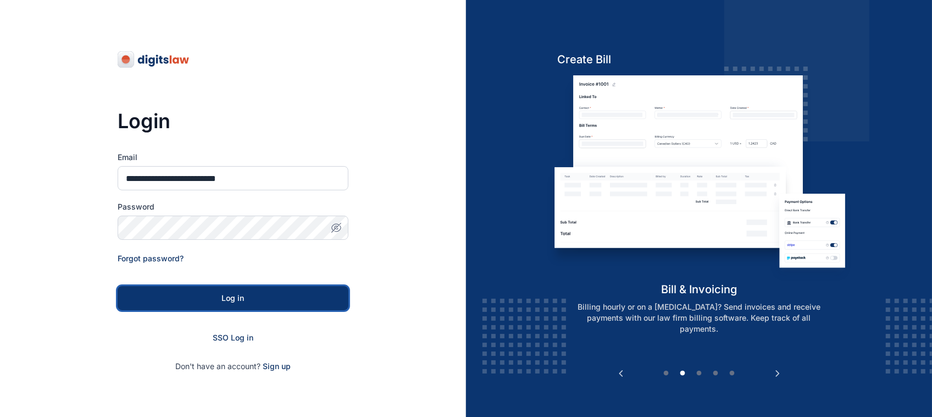
click at [278, 303] on button "Log in" at bounding box center [233, 298] width 231 height 24
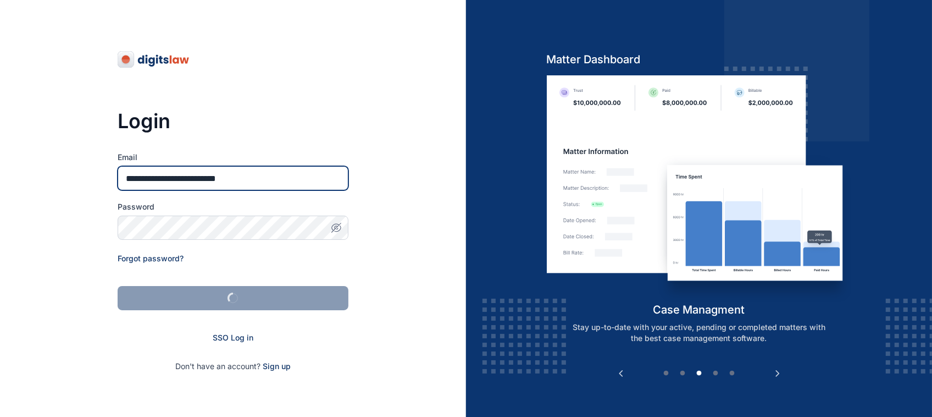
click at [215, 177] on input "**********" at bounding box center [233, 178] width 231 height 24
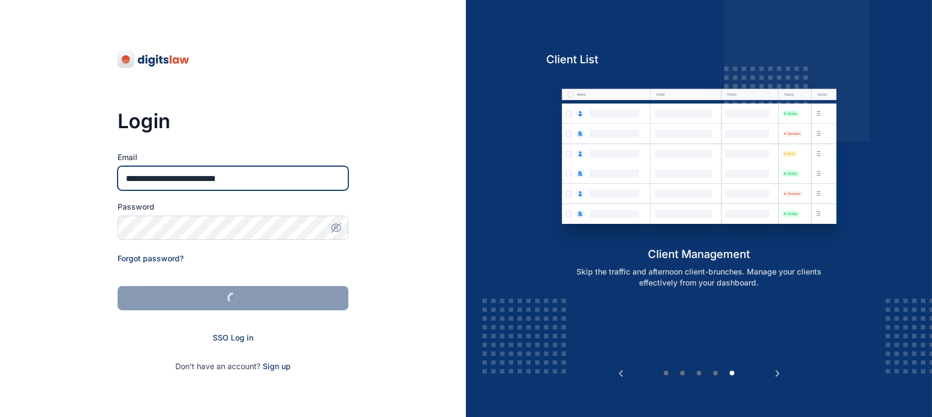
click at [171, 182] on input "**********" at bounding box center [233, 178] width 231 height 24
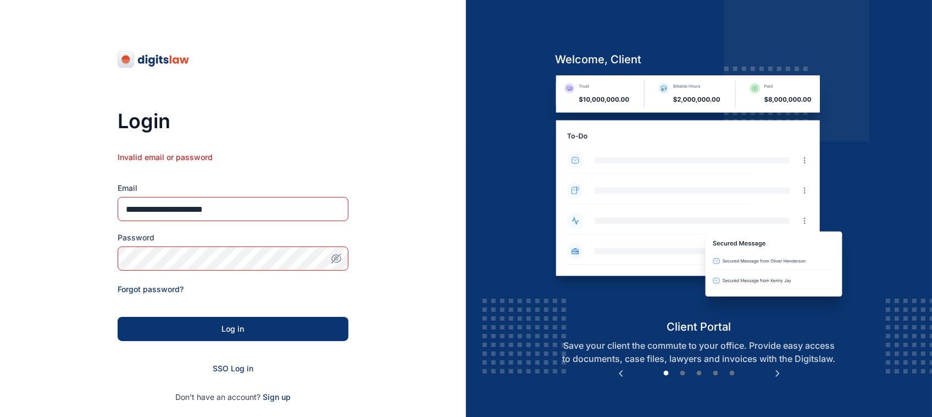
click at [187, 323] on div "Log in" at bounding box center [233, 328] width 196 height 11
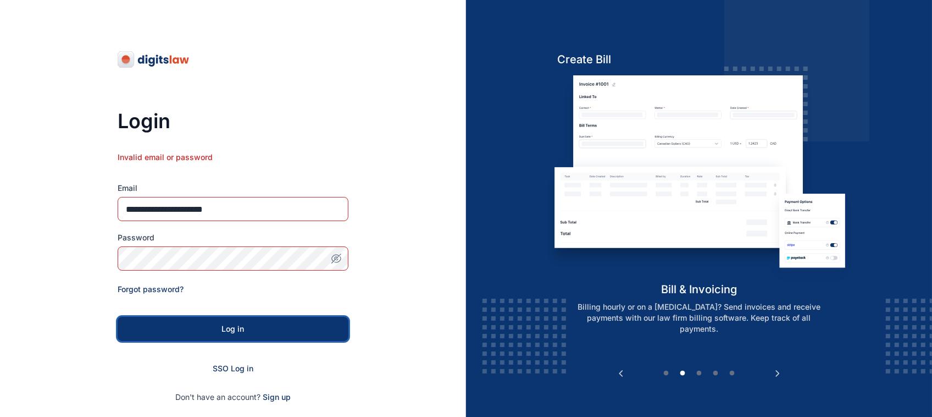
click at [187, 323] on div "Log in" at bounding box center [233, 328] width 196 height 11
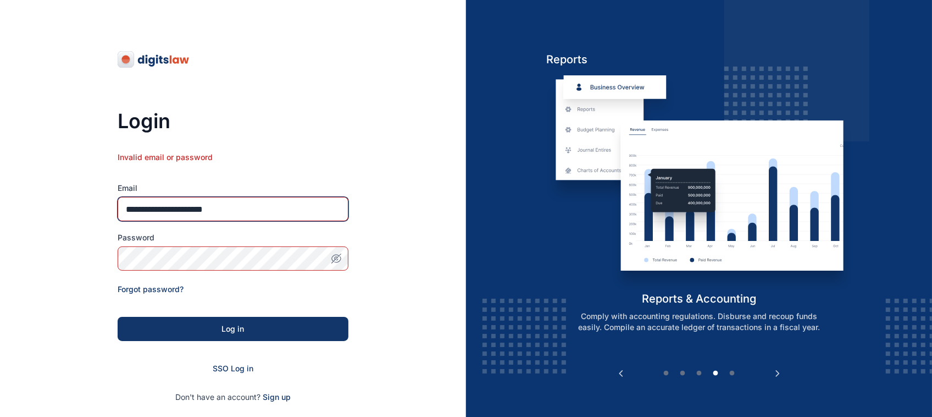
click at [186, 210] on input "**********" at bounding box center [233, 209] width 231 height 24
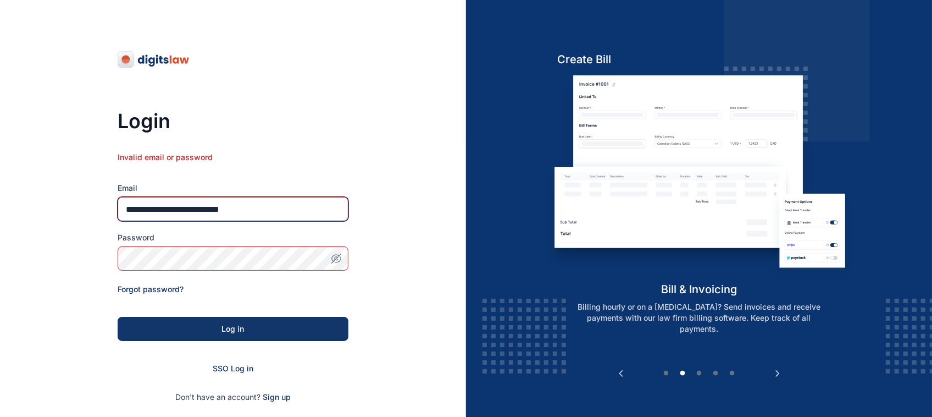
type input "**********"
click at [328, 262] on span "button" at bounding box center [336, 258] width 24 height 11
drag, startPoint x: 328, startPoint y: 262, endPoint x: 271, endPoint y: 320, distance: 82.0
click at [271, 320] on form "**********" at bounding box center [233, 277] width 231 height 251
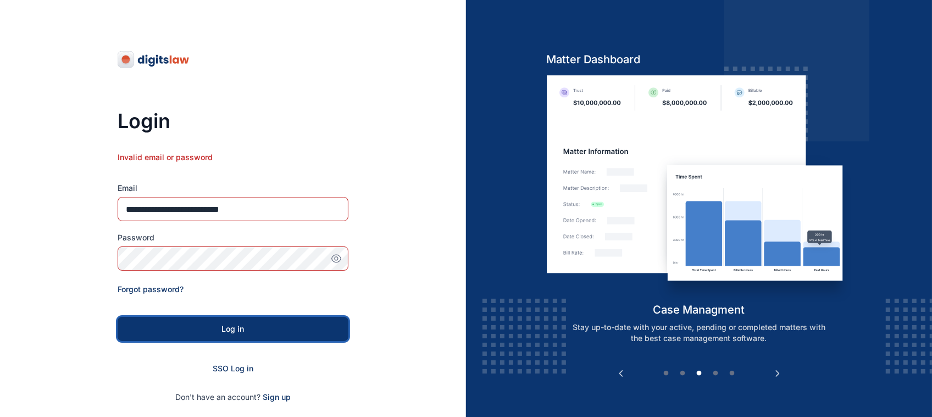
click at [271, 320] on button "Log in" at bounding box center [233, 329] width 231 height 24
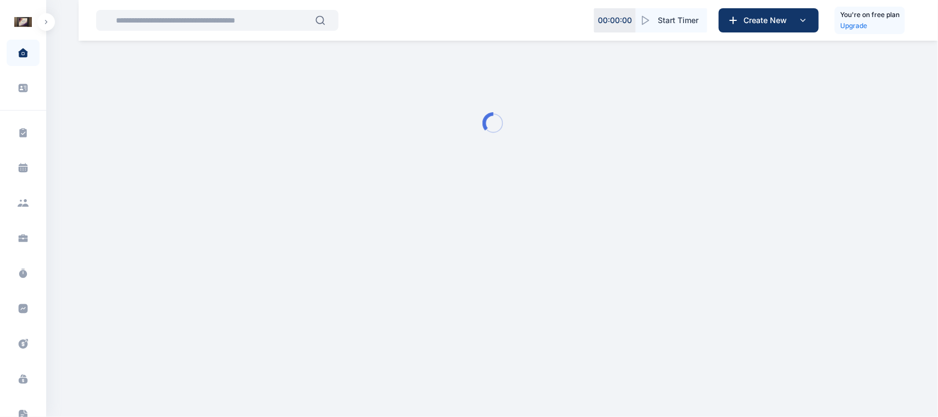
click at [47, 23] on icon "button" at bounding box center [46, 21] width 2 height 3
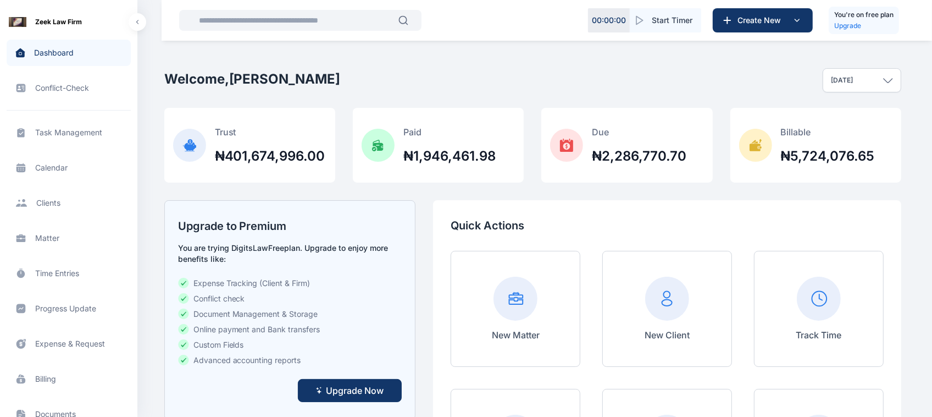
click at [47, 314] on span "Progress Update progress update progress update" at bounding box center [69, 308] width 124 height 26
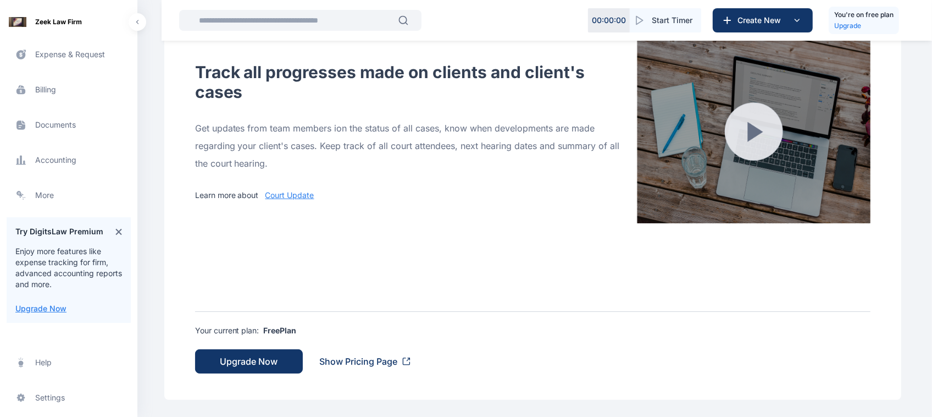
scroll to position [313, 0]
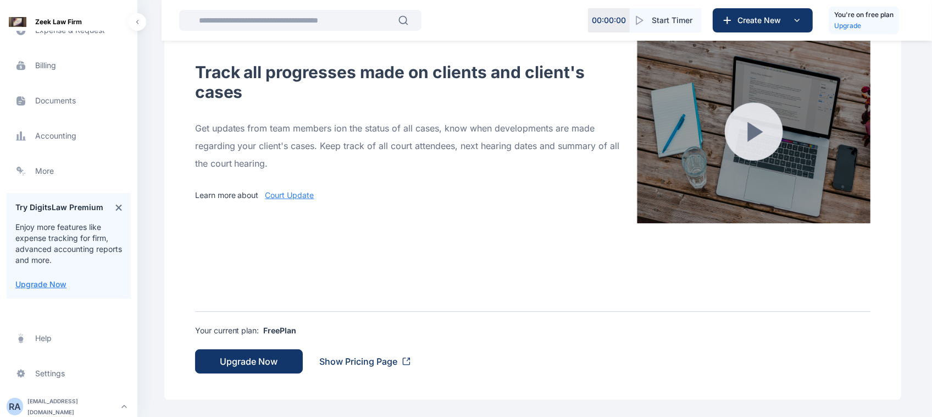
click at [62, 403] on div "roselinelara.aguda@gmail.com" at bounding box center [72, 406] width 90 height 22
click at [172, 404] on span "Log out" at bounding box center [184, 403] width 27 height 11
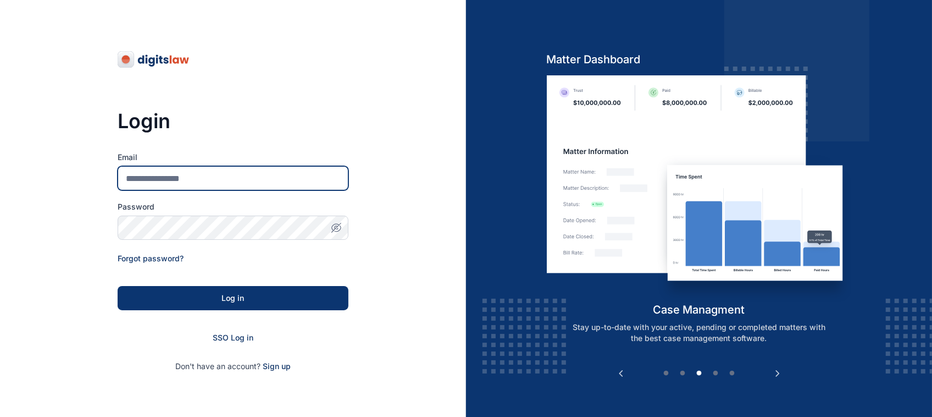
type input "**********"
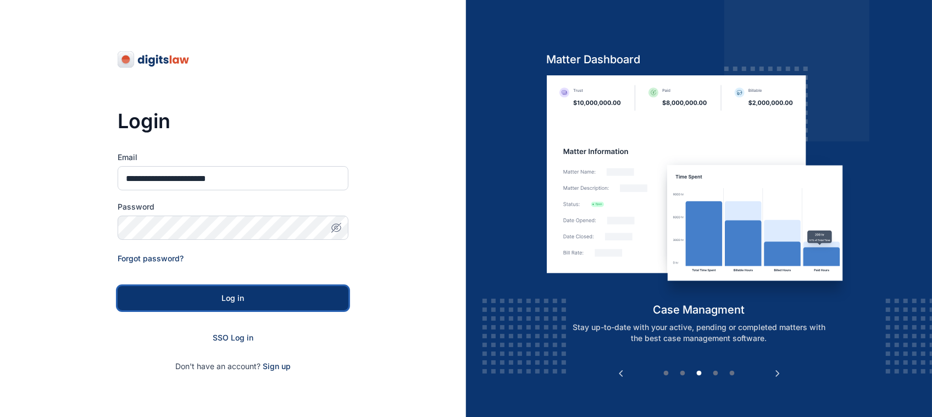
click at [205, 306] on button "Log in" at bounding box center [233, 298] width 231 height 24
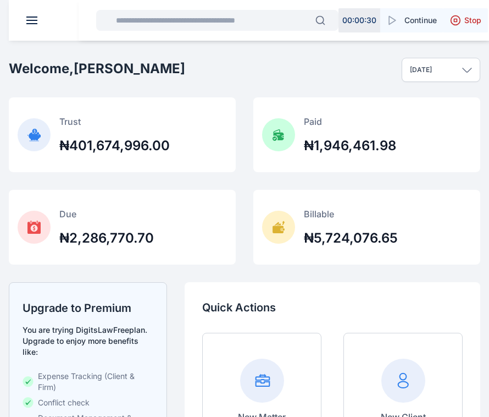
click at [35, 15] on header at bounding box center [253, 20] width 489 height 41
click at [30, 29] on header at bounding box center [253, 20] width 489 height 41
click at [34, 21] on button at bounding box center [31, 20] width 11 height 8
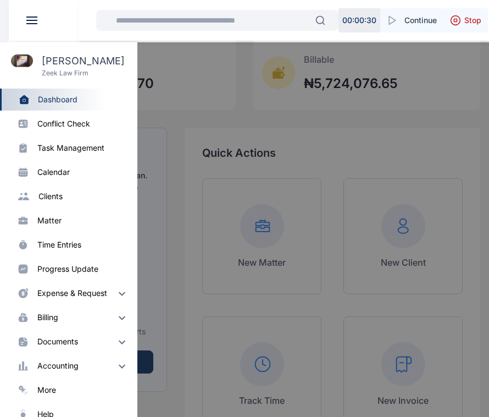
scroll to position [183, 0]
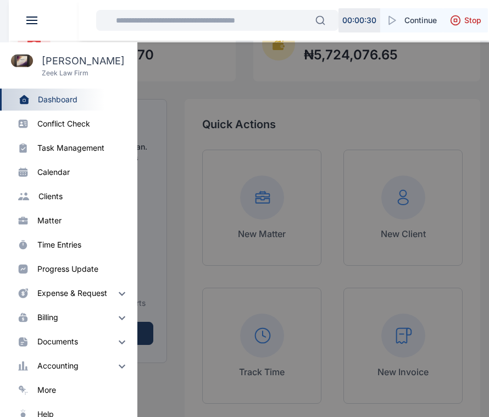
click at [72, 270] on div "progress update" at bounding box center [67, 268] width 61 height 11
